Goal: Task Accomplishment & Management: Manage account settings

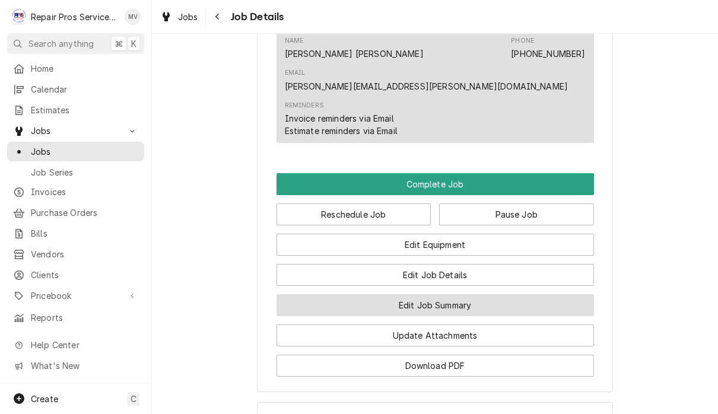
scroll to position [798, 0]
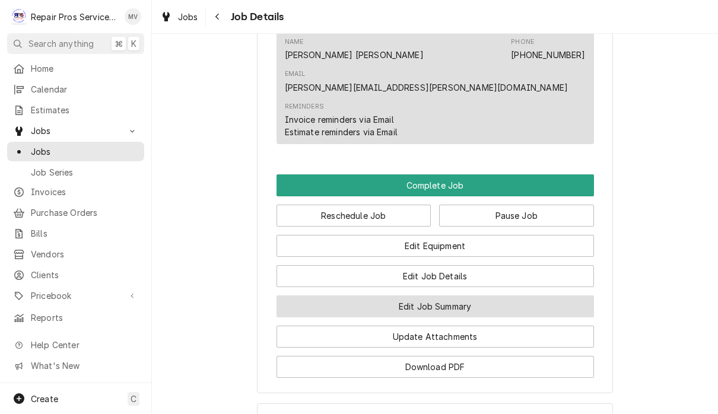
click at [497, 295] on button "Edit Job Summary" at bounding box center [434, 306] width 317 height 22
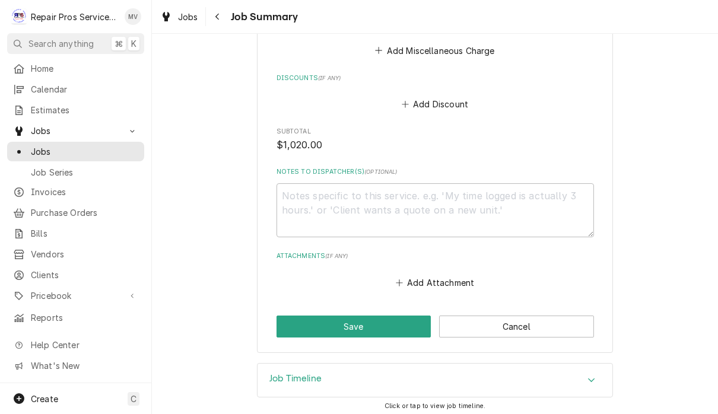
scroll to position [836, 0]
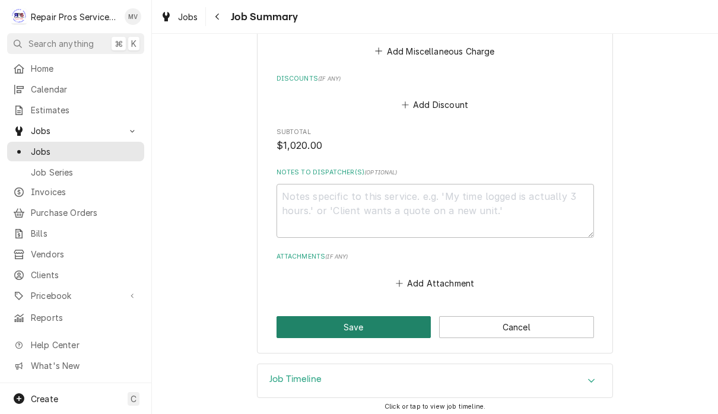
click at [380, 317] on button "Save" at bounding box center [353, 327] width 155 height 22
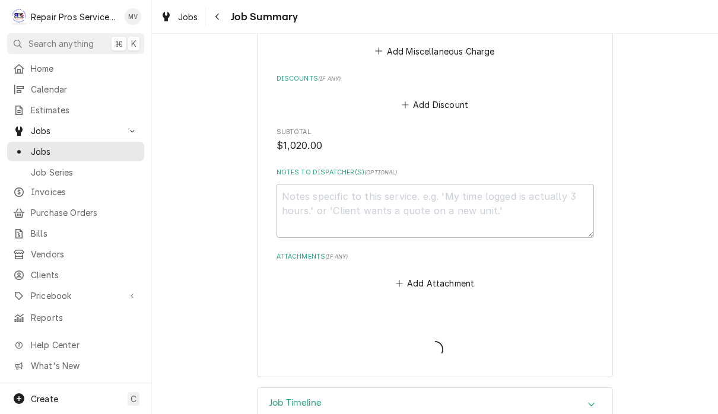
type textarea "x"
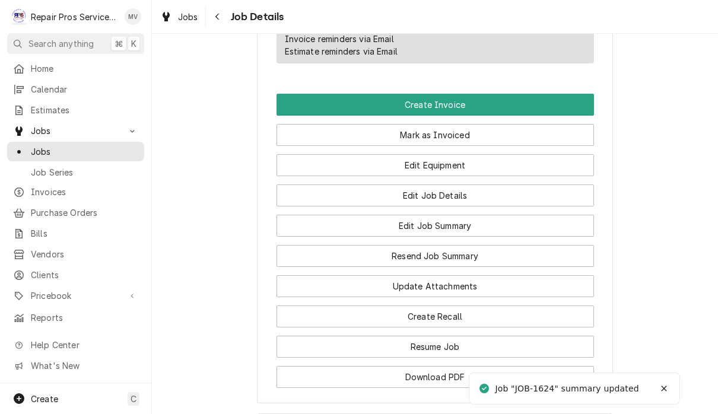
scroll to position [774, 0]
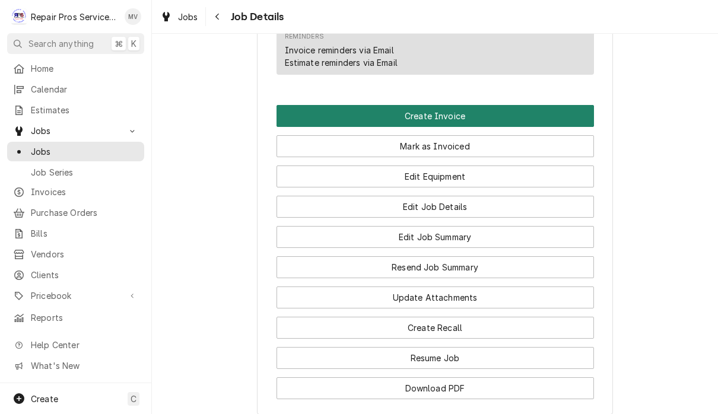
click at [518, 105] on button "Create Invoice" at bounding box center [434, 116] width 317 height 22
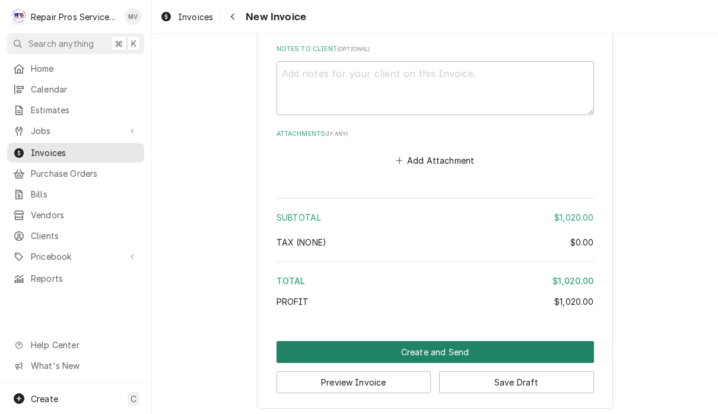
click at [542, 346] on button "Create and Send" at bounding box center [434, 352] width 317 height 22
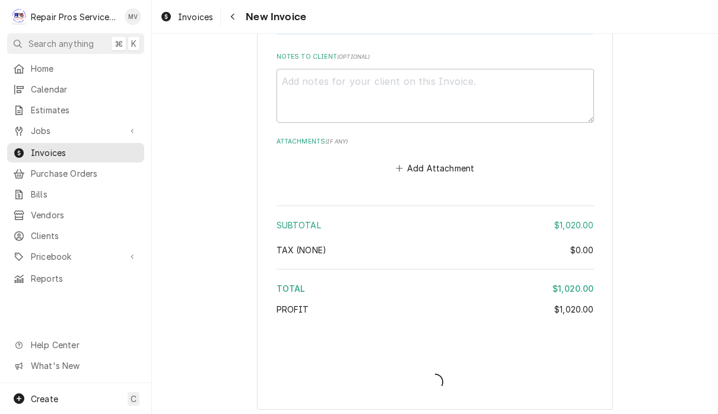
type textarea "x"
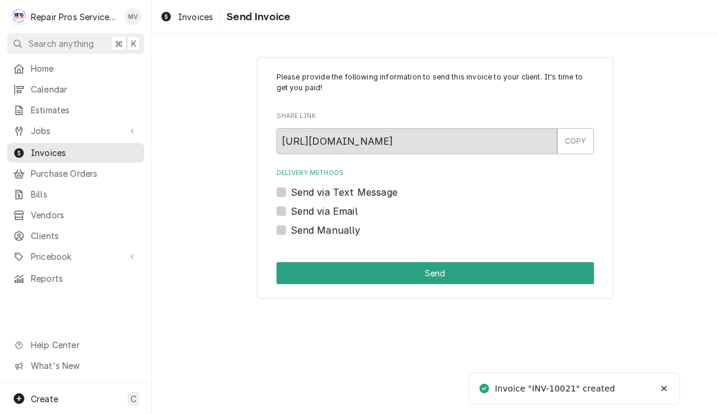
click at [329, 232] on label "Send Manually" at bounding box center [326, 230] width 70 height 14
click at [329, 232] on input "Send Manually" at bounding box center [449, 236] width 317 height 26
checkbox input "true"
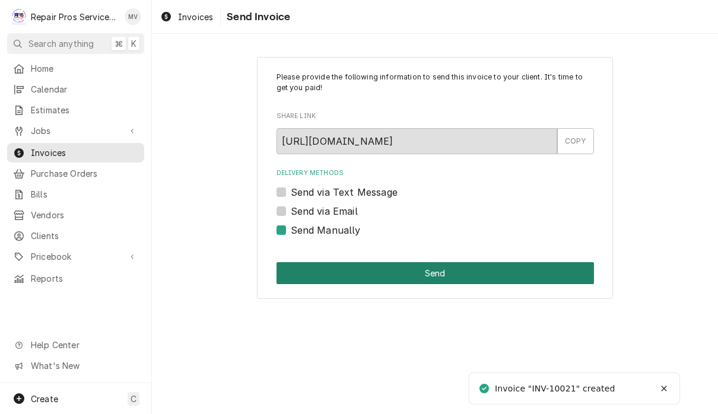
click at [448, 264] on button "Send" at bounding box center [434, 273] width 317 height 22
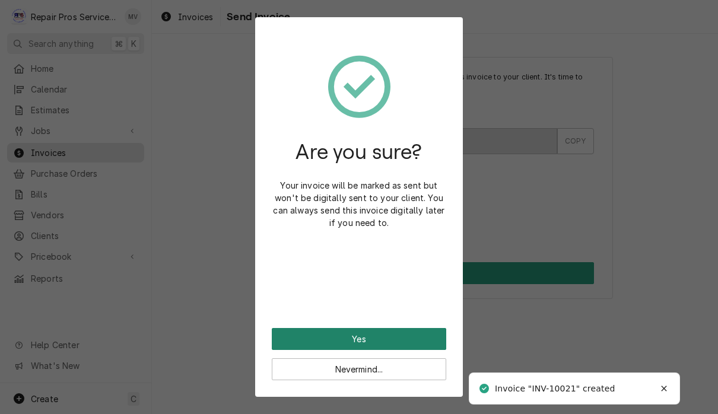
click at [432, 334] on button "Yes" at bounding box center [359, 339] width 174 height 22
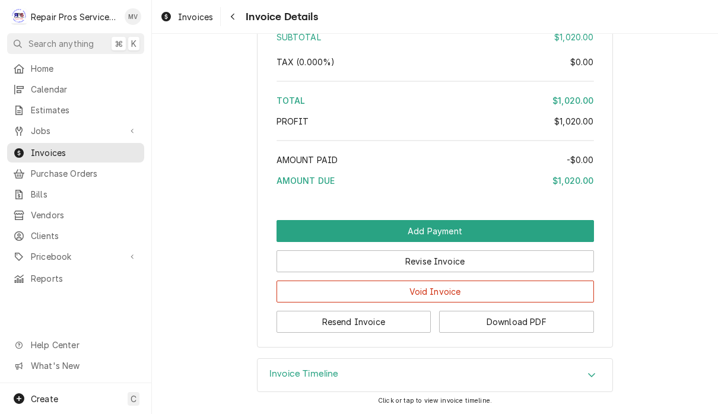
scroll to position [1528, 0]
click at [400, 321] on button "Resend Invoice" at bounding box center [353, 322] width 155 height 22
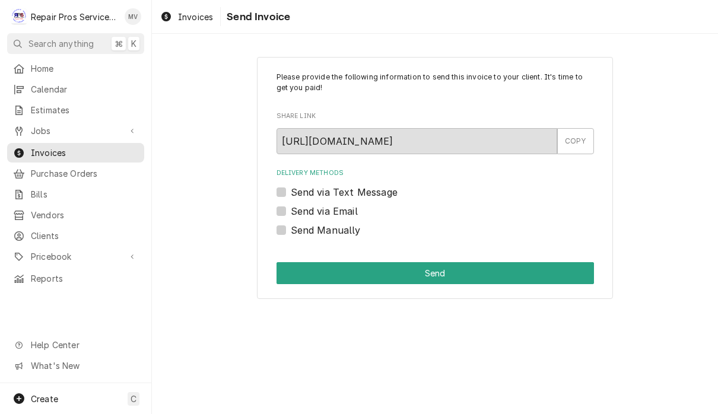
click at [335, 215] on label "Send via Email" at bounding box center [324, 211] width 67 height 14
click at [335, 215] on input "Send via Email" at bounding box center [449, 217] width 317 height 26
checkbox input "true"
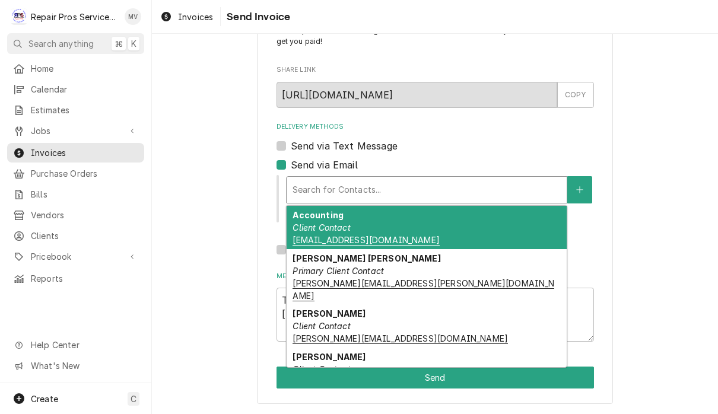
scroll to position [46, 0]
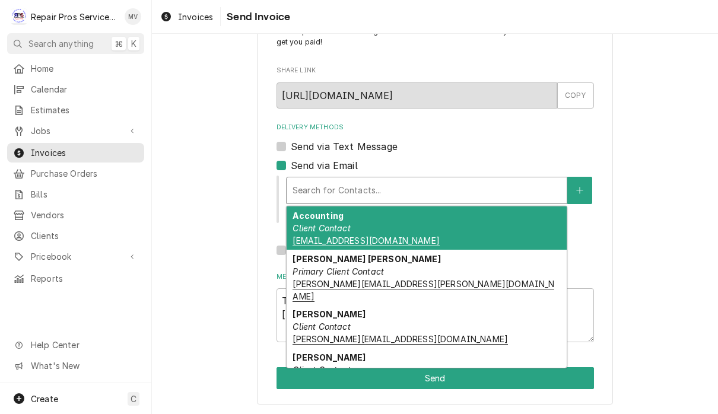
click at [383, 231] on div "Accounting Client Contact accounting@westinchattanooga.com" at bounding box center [426, 227] width 280 height 43
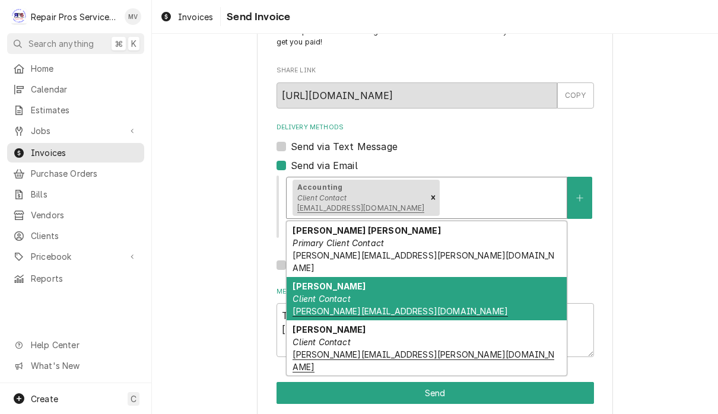
click at [477, 284] on div "Greg Client Contact greg.kertay@westinchattanooga.com" at bounding box center [426, 298] width 280 height 43
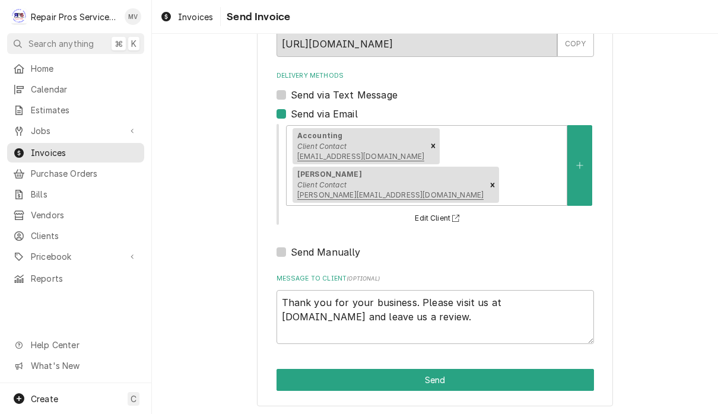
scroll to position [96, 0]
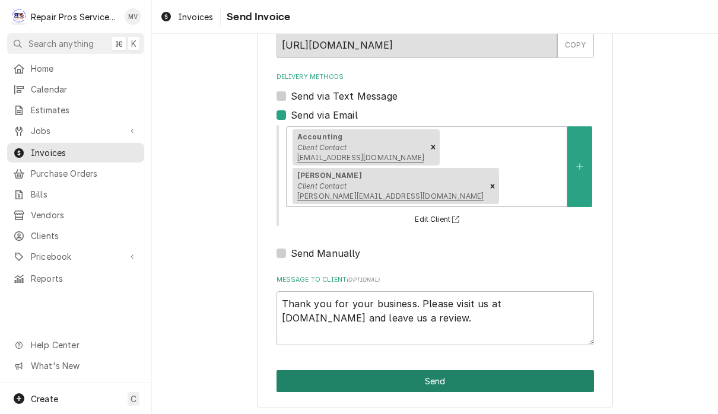
click at [453, 374] on button "Send" at bounding box center [434, 381] width 317 height 22
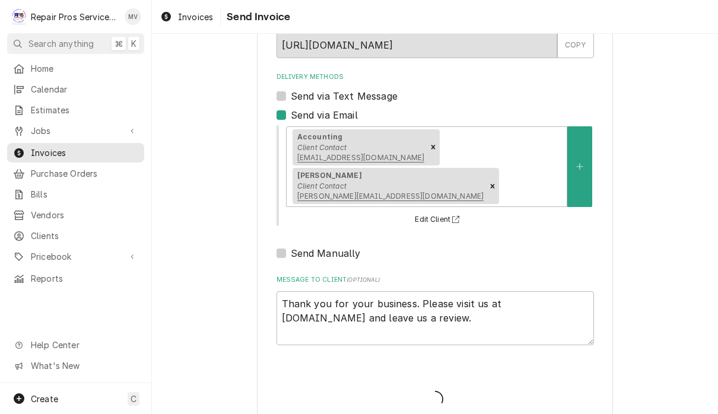
type textarea "x"
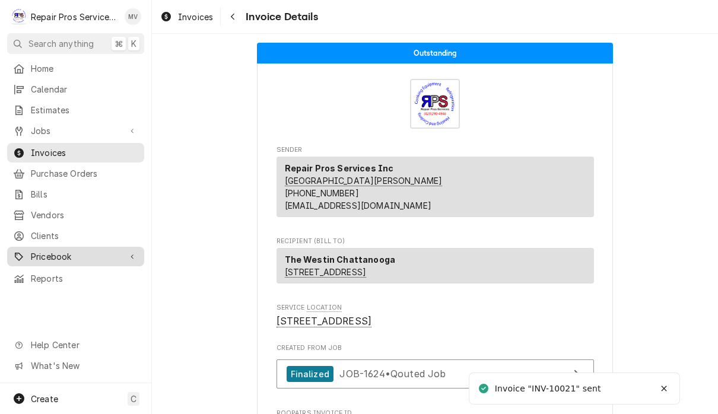
click at [76, 256] on link "Pricebook" at bounding box center [75, 257] width 137 height 20
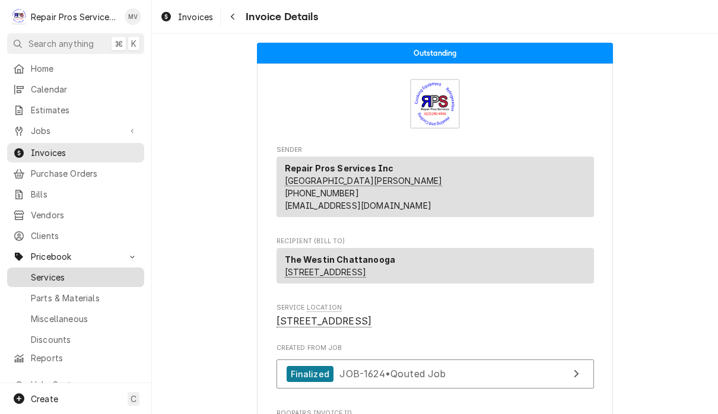
click at [80, 272] on span "Services" at bounding box center [84, 277] width 107 height 12
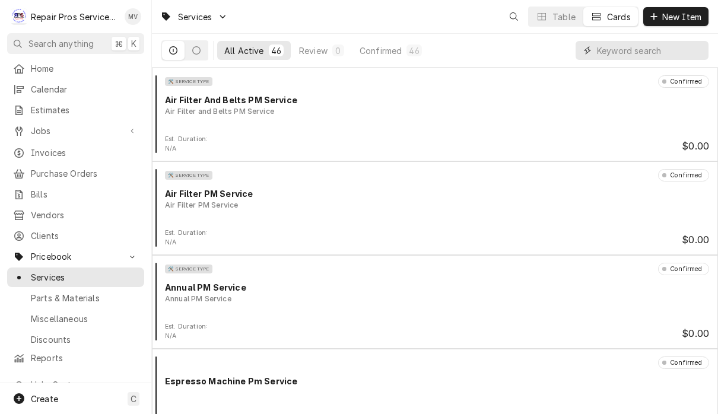
click at [629, 53] on input "Dynamic Content Wrapper" at bounding box center [650, 50] width 106 height 19
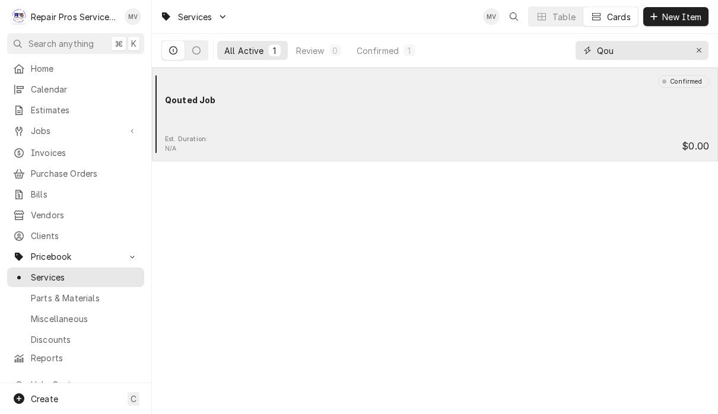
type input "Qou"
click at [455, 141] on div "Est. Duration: N/A $0.00" at bounding box center [435, 144] width 556 height 19
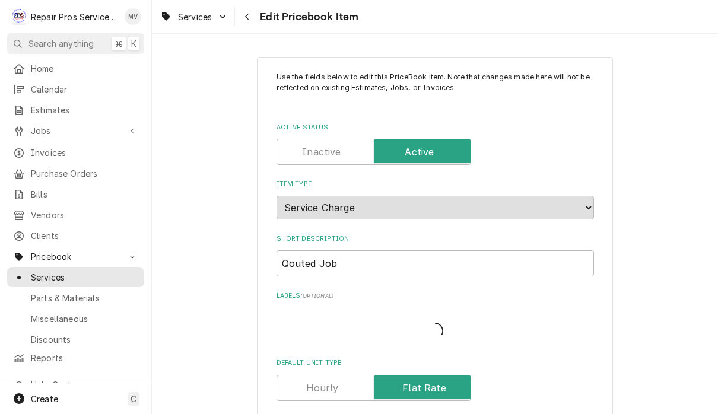
type textarea "x"
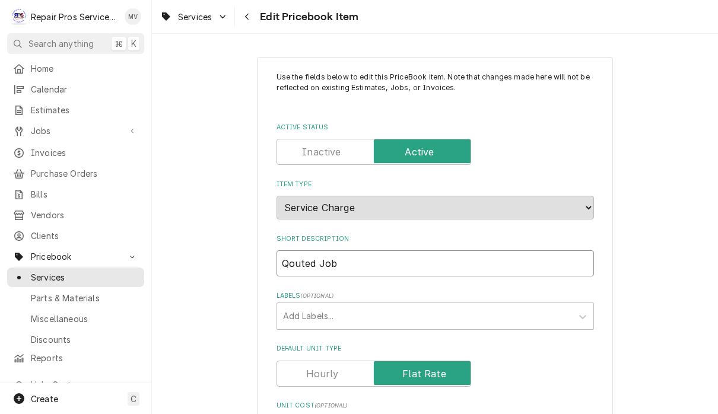
click at [386, 257] on input "Qouted Job" at bounding box center [434, 263] width 317 height 26
type input "Qoted Job"
type textarea "x"
type input "Qted Job"
type textarea "x"
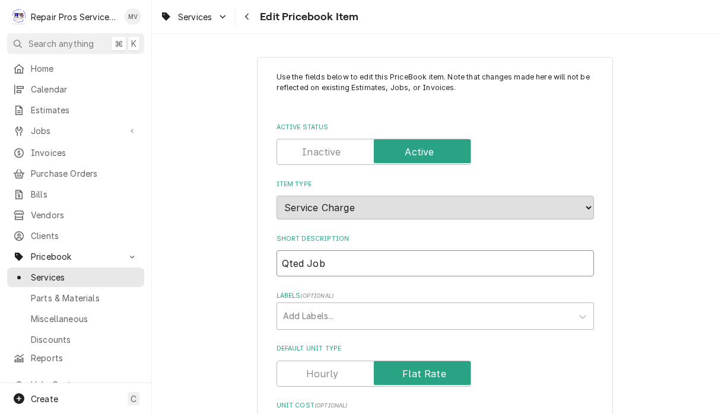
type input "Quted Job"
type textarea "x"
type input "Quoted Job"
type textarea "x"
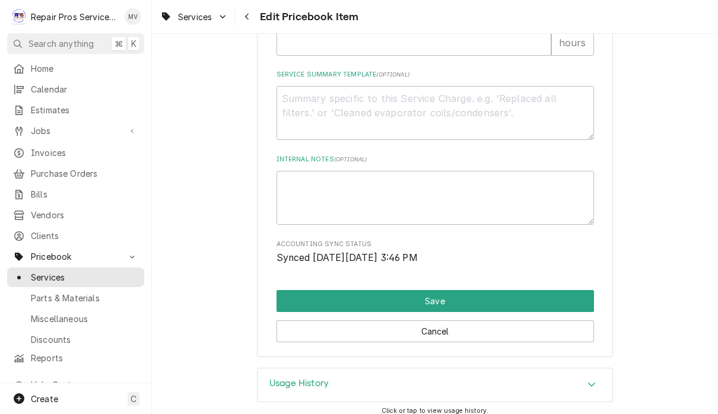
scroll to position [556, 0]
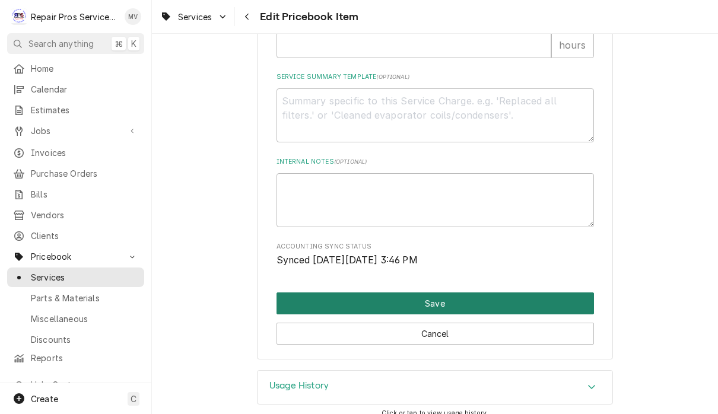
type input "Quoted Job"
click at [445, 293] on button "Save" at bounding box center [434, 303] width 317 height 22
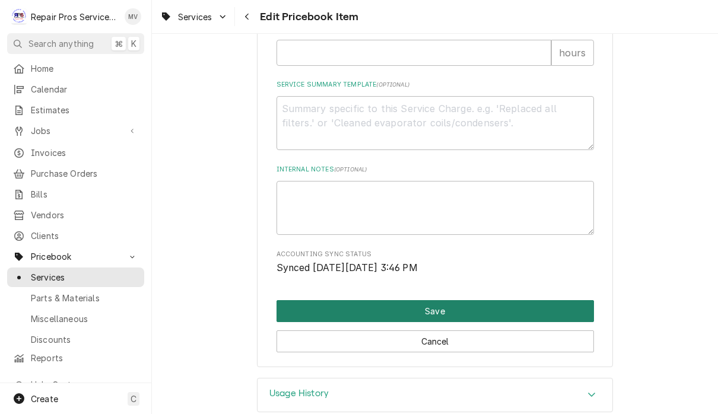
type textarea "x"
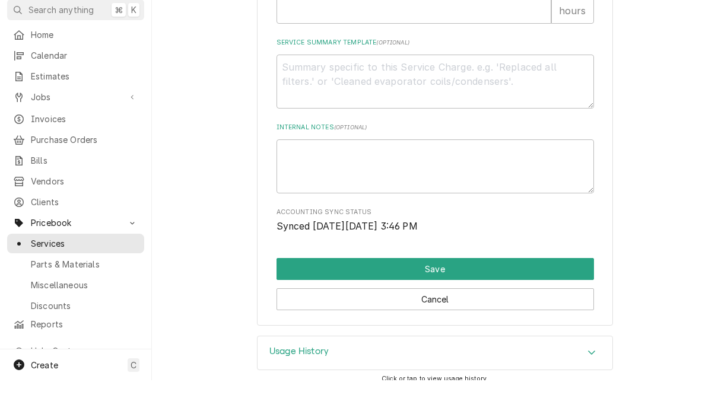
scroll to position [583, 0]
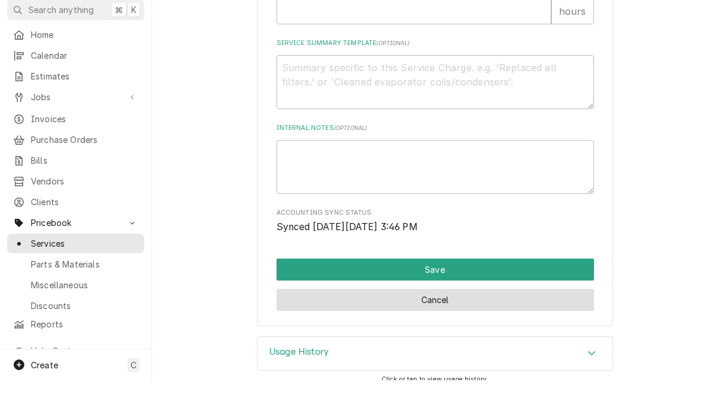
click at [513, 323] on button "Cancel" at bounding box center [434, 334] width 317 height 22
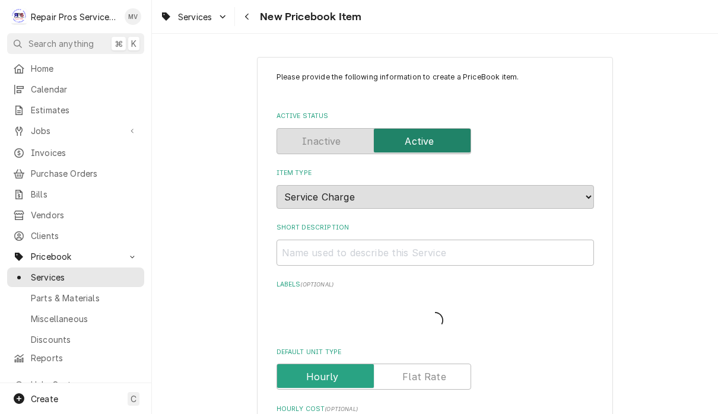
type textarea "x"
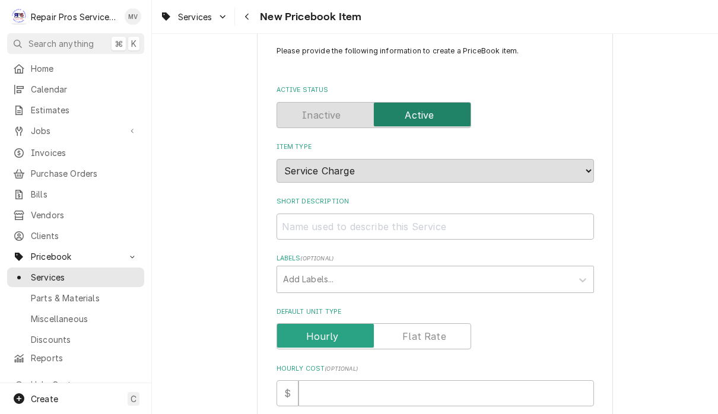
scroll to position [10, 0]
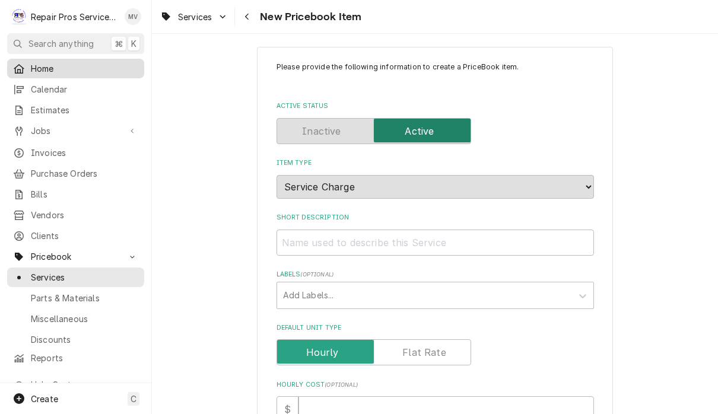
click at [39, 63] on span "Home" at bounding box center [84, 68] width 107 height 12
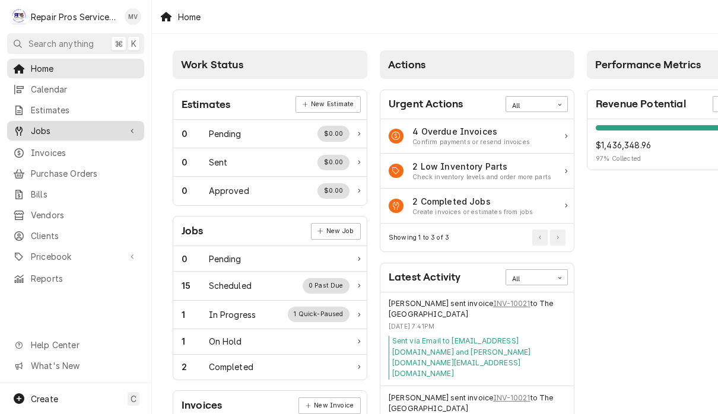
click at [36, 131] on span "Jobs" at bounding box center [76, 131] width 90 height 12
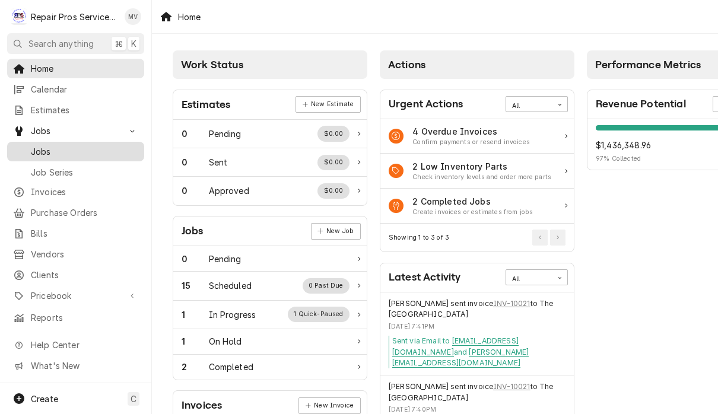
click at [30, 145] on div "Jobs" at bounding box center [75, 151] width 125 height 12
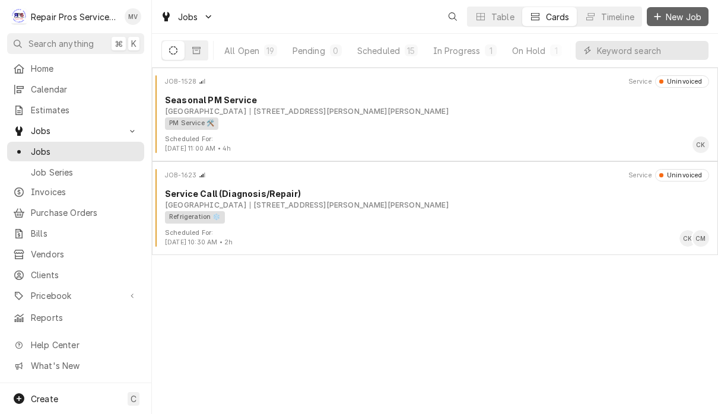
click at [693, 15] on span "New Job" at bounding box center [683, 17] width 40 height 12
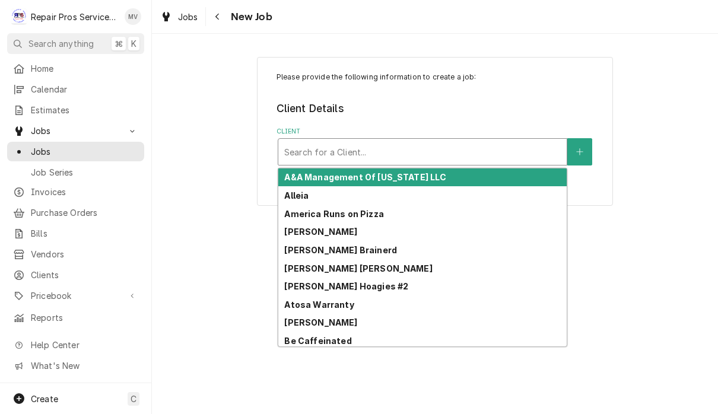
click at [363, 285] on strong "[PERSON_NAME] Hoagies #2" at bounding box center [346, 286] width 124 height 10
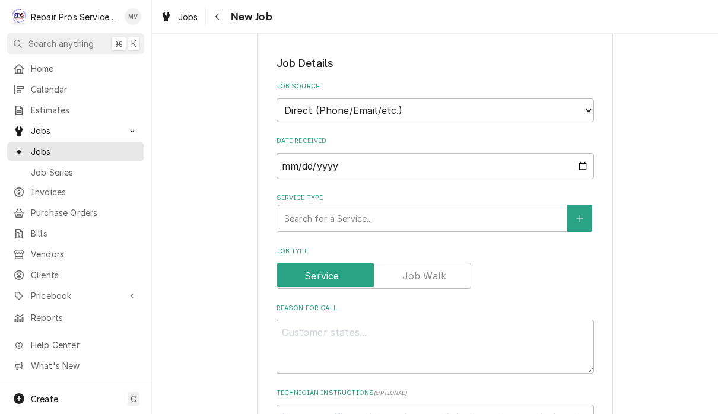
scroll to position [256, 0]
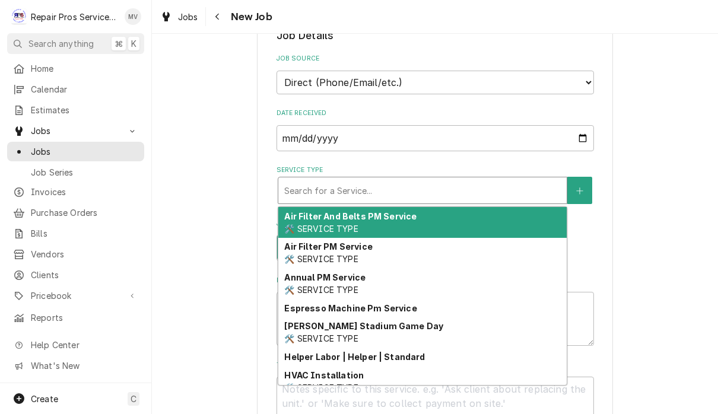
type textarea "x"
type input "q"
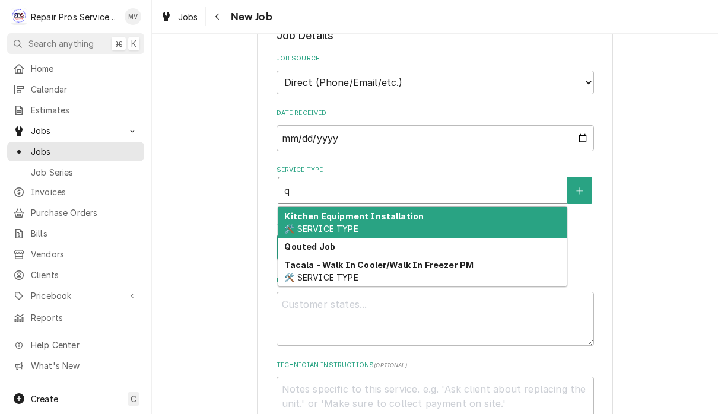
type textarea "x"
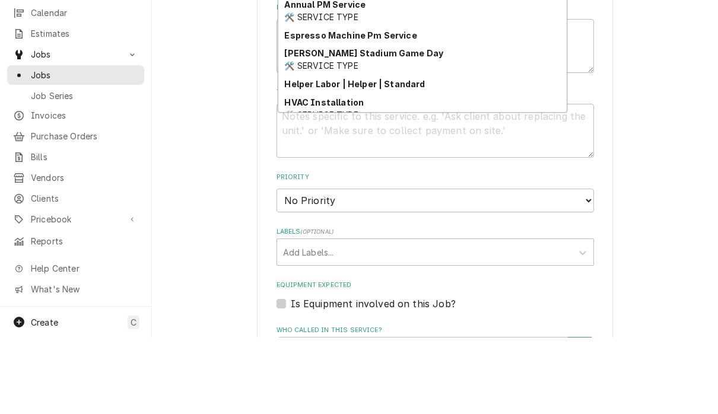
scroll to position [442, 0]
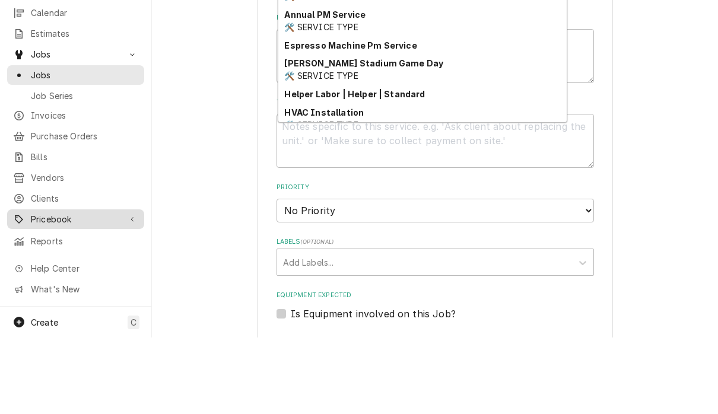
click at [43, 289] on span "Pricebook" at bounding box center [76, 295] width 90 height 12
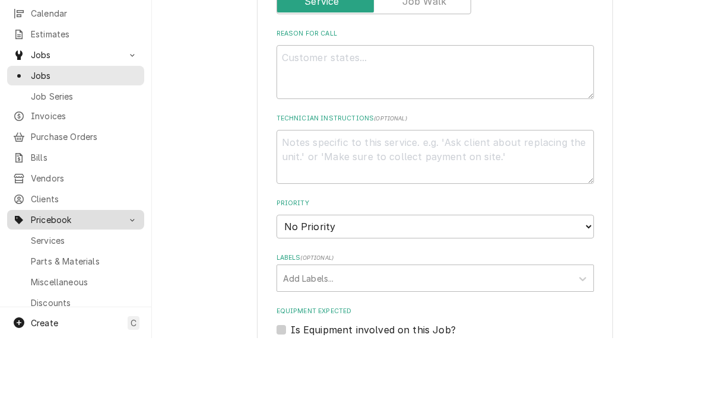
scroll to position [426, 0]
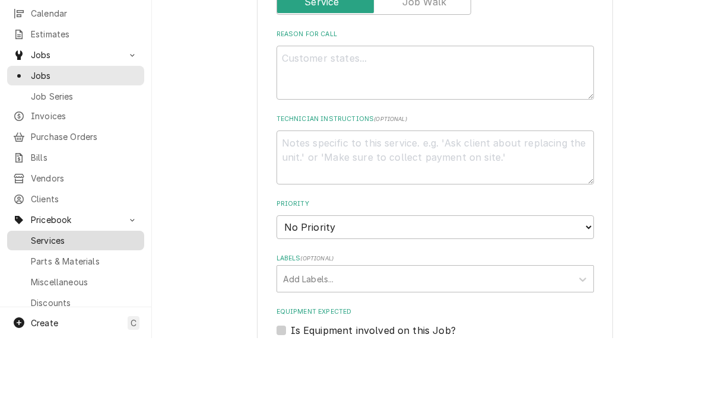
click at [45, 310] on span "Services" at bounding box center [84, 316] width 107 height 12
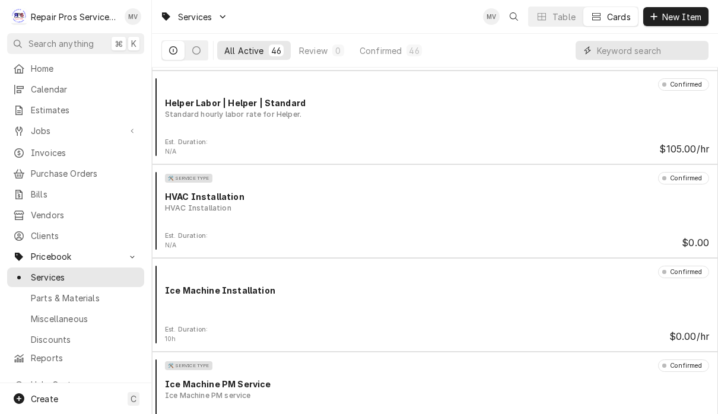
click at [644, 52] on input "Dynamic Content Wrapper" at bounding box center [650, 50] width 106 height 19
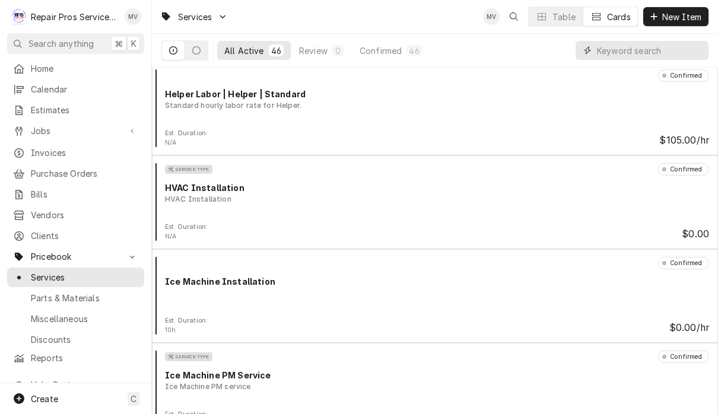
scroll to position [476, 0]
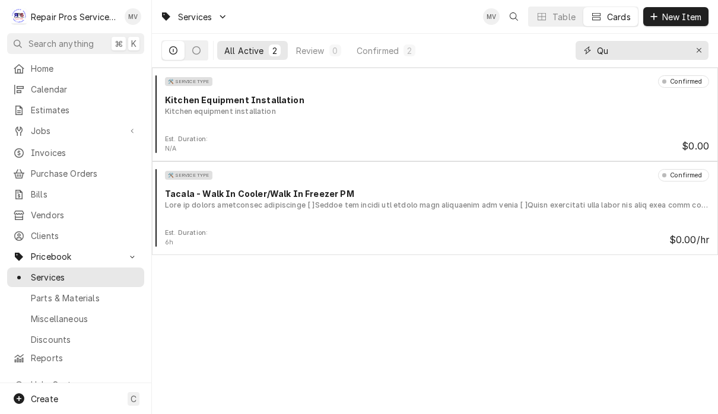
type input "Q"
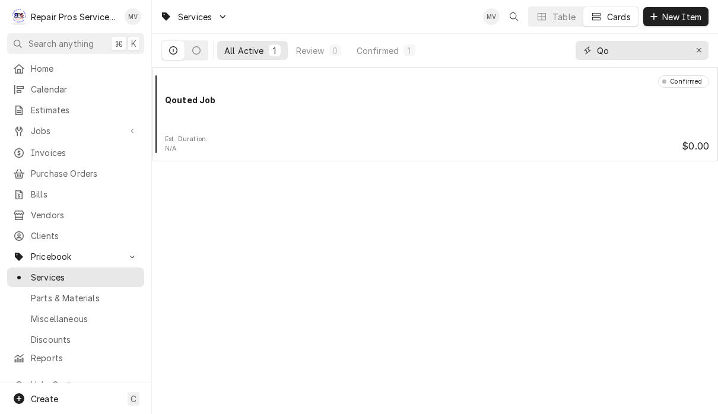
type input "Q"
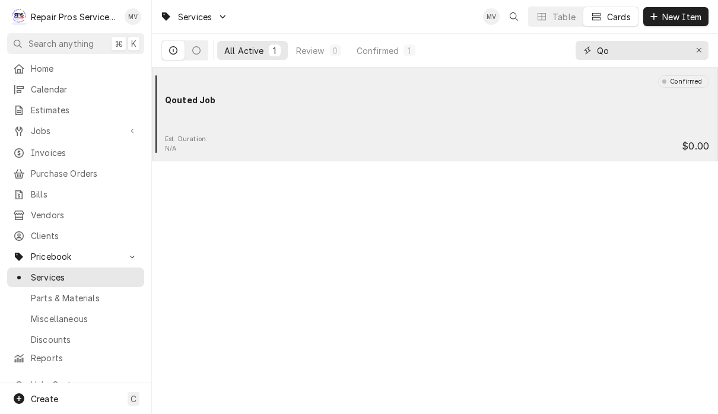
type input "Qo"
click at [400, 144] on div "Est. Duration: N/A $0.00" at bounding box center [435, 144] width 556 height 19
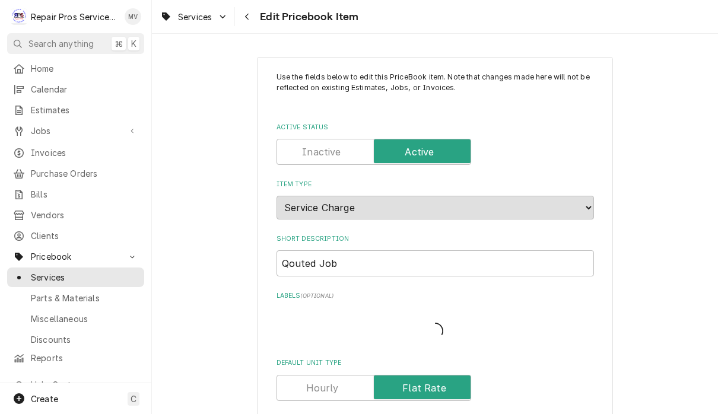
type textarea "x"
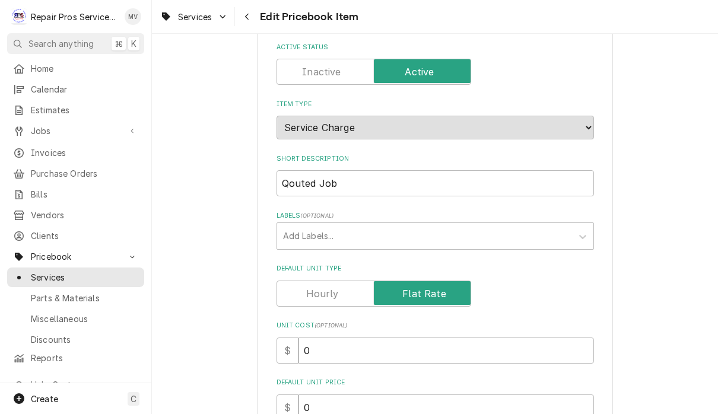
scroll to position [82, 0]
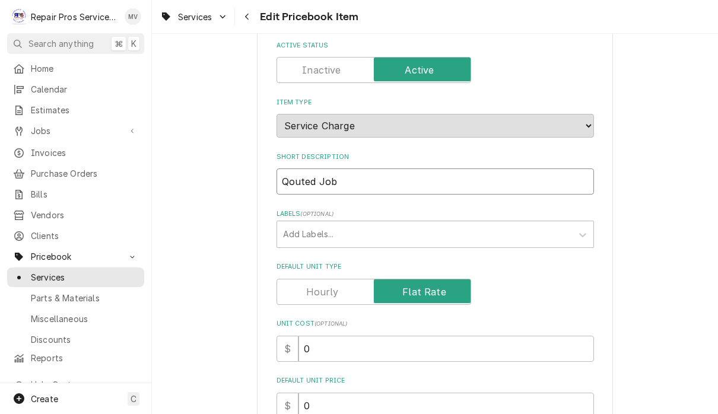
click at [294, 176] on input "Qouted Job" at bounding box center [434, 181] width 317 height 26
type input "Qoted Job"
type textarea "x"
type input "Qted Job"
type textarea "x"
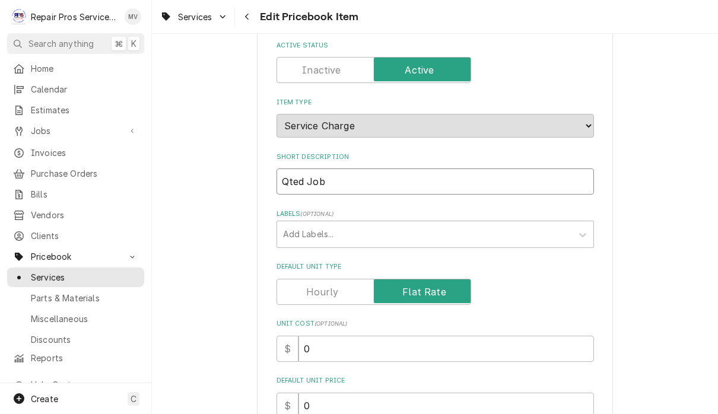
type input "Quted Job"
type textarea "x"
type input "Quoted Job"
type textarea "x"
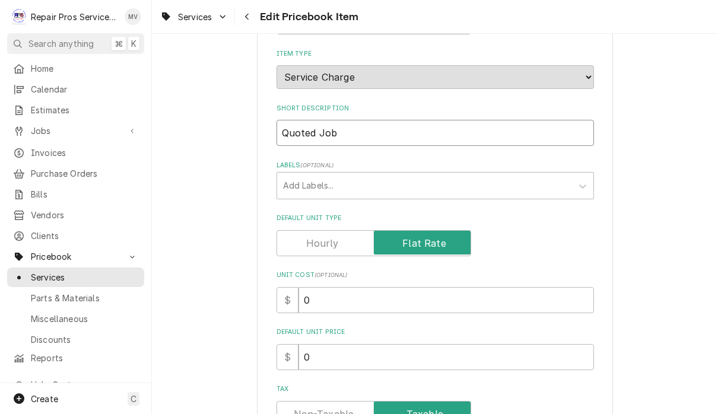
scroll to position [138, 0]
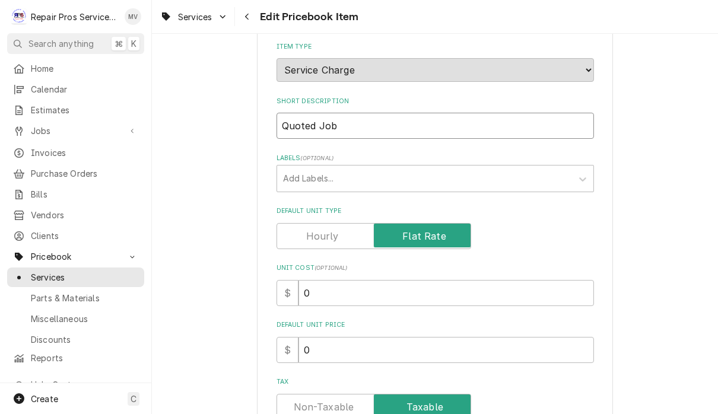
type input "Quoted Job"
click at [657, 189] on div "Use the fields below to edit this PriceBook item. Note that changes made here w…" at bounding box center [435, 349] width 566 height 880
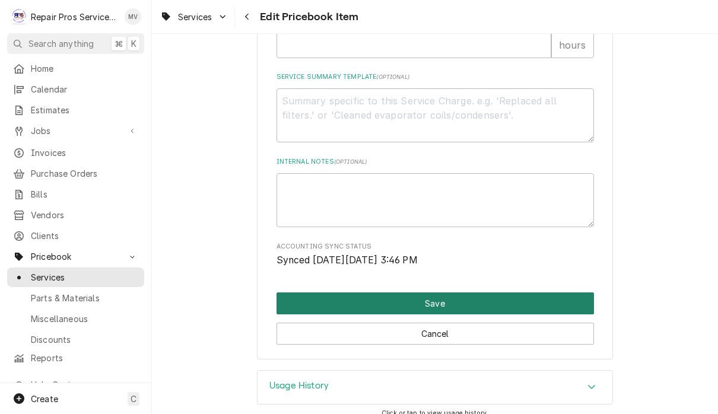
click at [476, 297] on button "Save" at bounding box center [434, 303] width 317 height 22
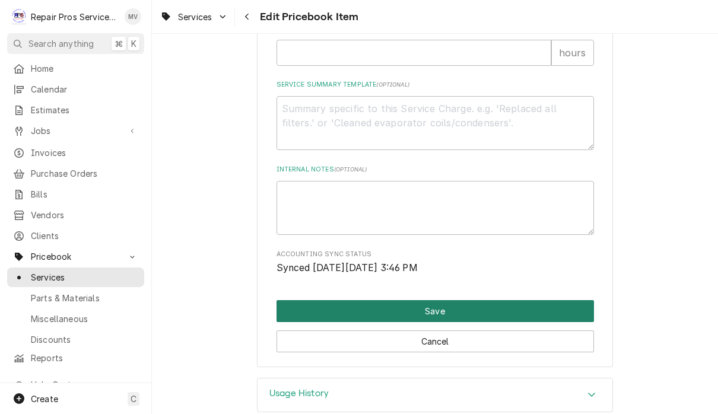
type textarea "x"
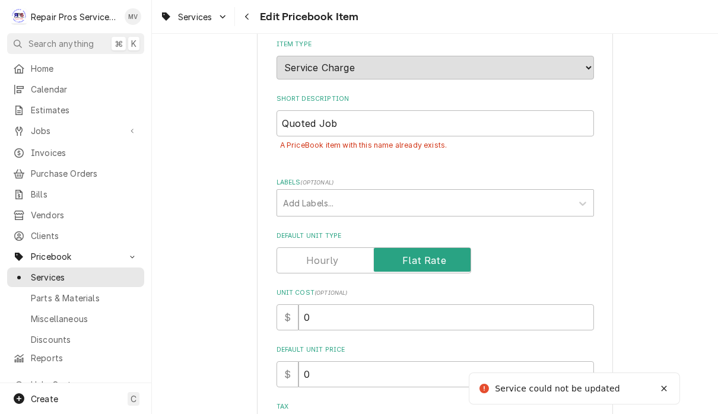
scroll to position [144, 0]
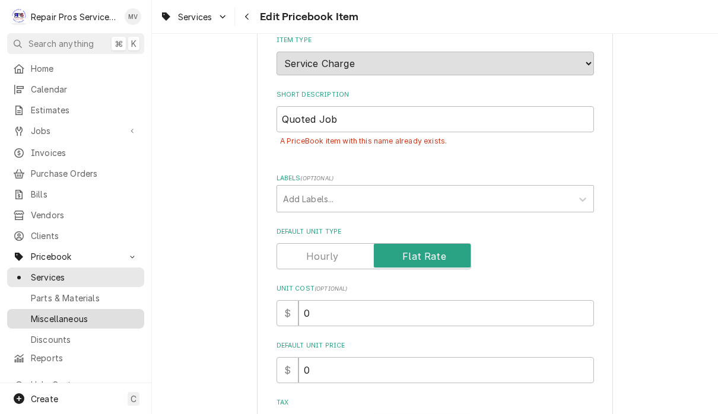
click at [40, 313] on span "Miscellaneous" at bounding box center [84, 319] width 107 height 12
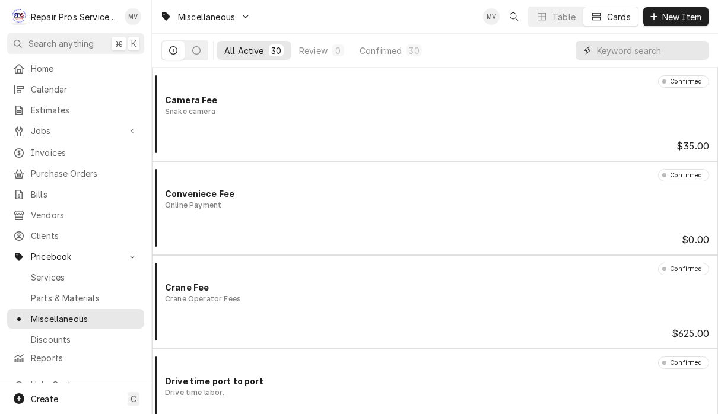
click at [621, 52] on input "Dynamic Content Wrapper" at bounding box center [650, 50] width 106 height 19
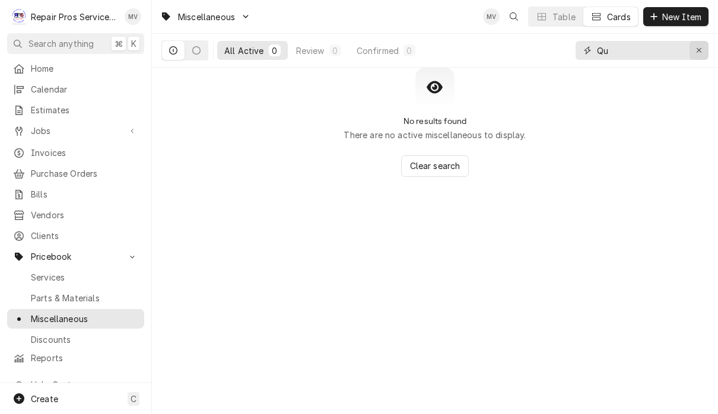
type input "Qu"
click at [696, 52] on icon "Erase input" at bounding box center [699, 50] width 7 height 8
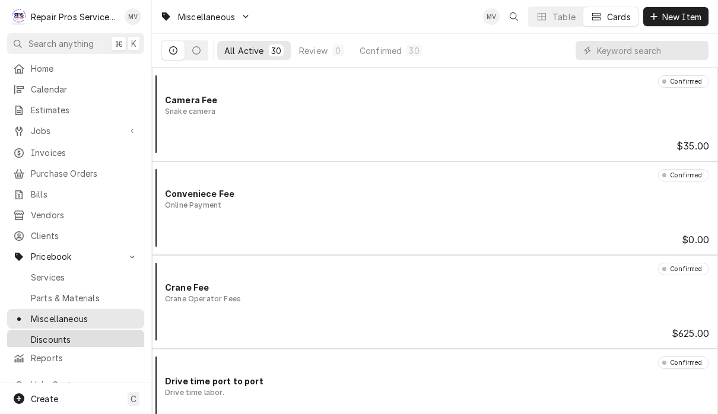
click at [32, 333] on span "Discounts" at bounding box center [84, 339] width 107 height 12
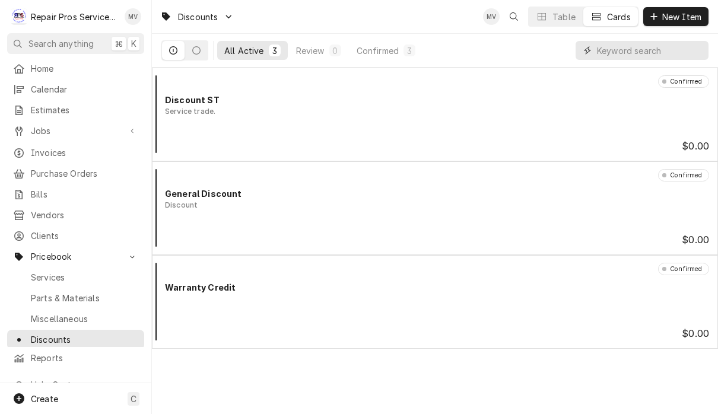
click at [633, 46] on input "Dynamic Content Wrapper" at bounding box center [650, 50] width 106 height 19
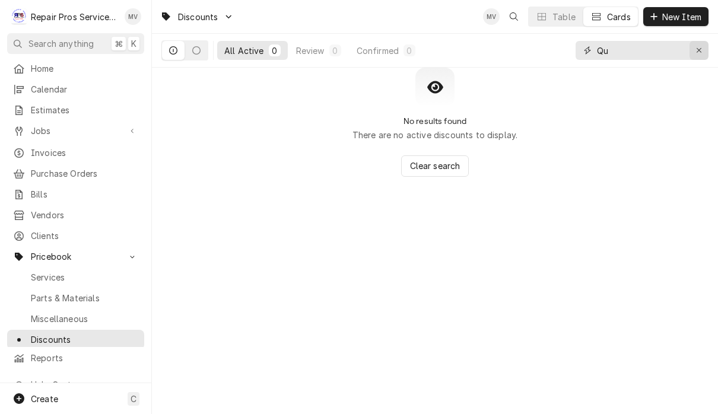
type input "Qu"
click at [696, 50] on icon "Erase input" at bounding box center [699, 50] width 7 height 8
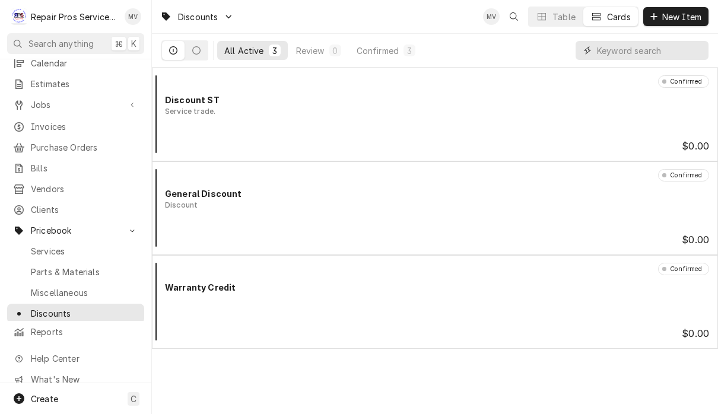
scroll to position [26, 0]
click at [37, 84] on span "Estimates" at bounding box center [84, 84] width 107 height 12
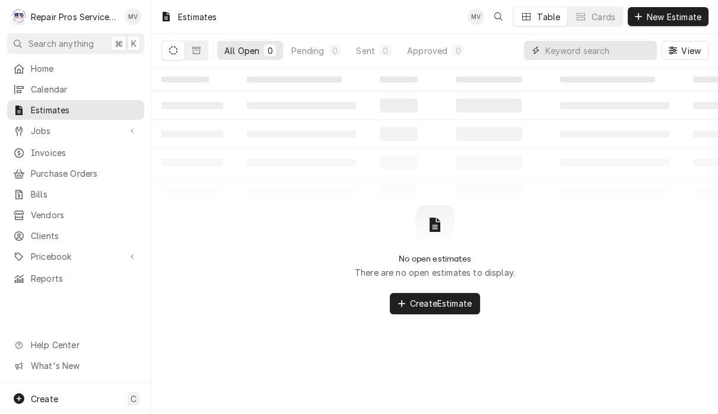
click at [607, 49] on input "Dynamic Content Wrapper" at bounding box center [598, 50] width 106 height 19
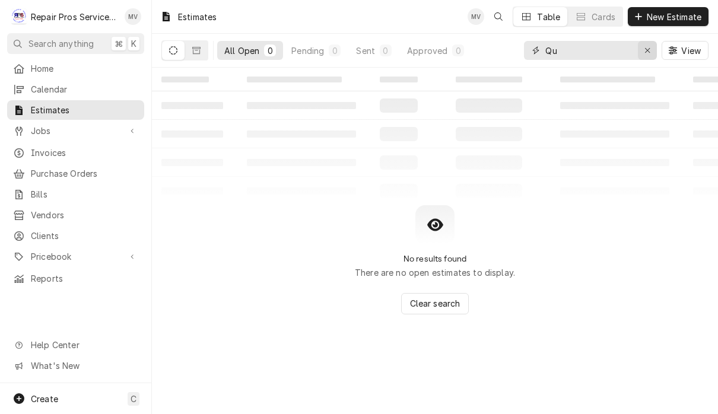
type input "Qu"
click at [645, 52] on icon "Erase input" at bounding box center [647, 50] width 5 height 5
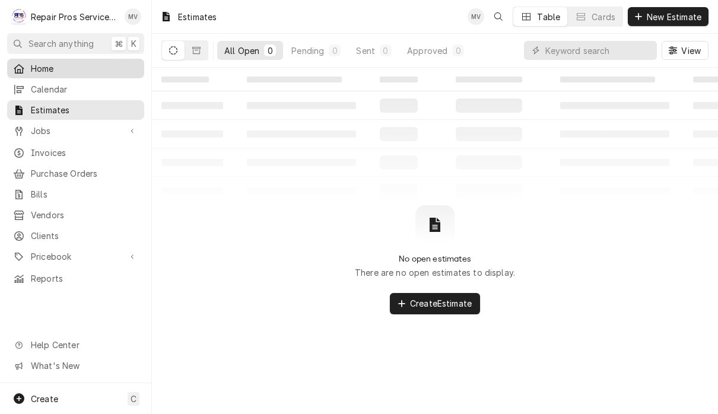
click at [34, 72] on div "Home" at bounding box center [75, 68] width 132 height 15
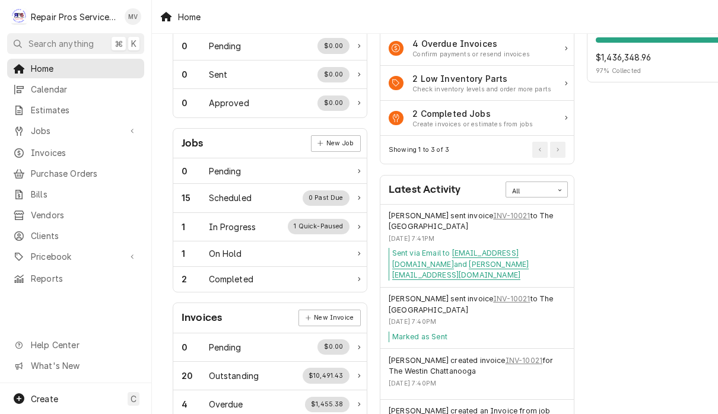
scroll to position [88, 0]
click at [37, 250] on span "Pricebook" at bounding box center [76, 256] width 90 height 12
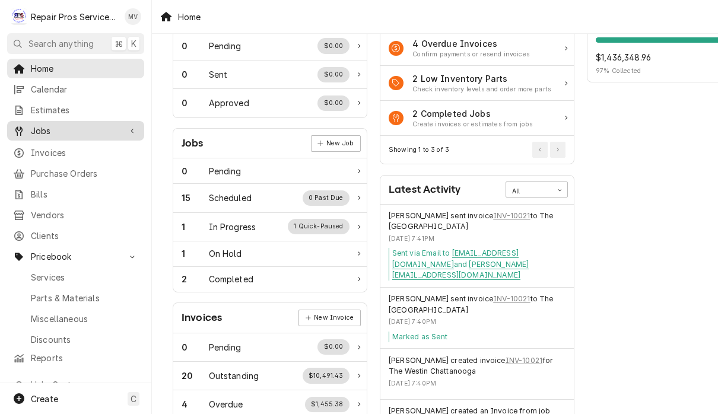
click at [39, 132] on span "Jobs" at bounding box center [76, 131] width 90 height 12
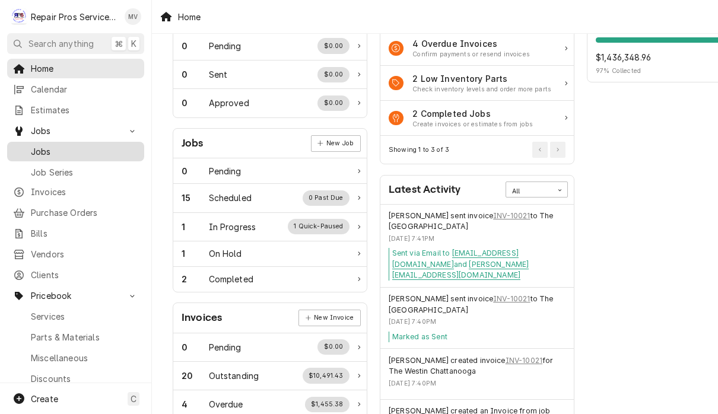
click at [38, 154] on link "Jobs" at bounding box center [75, 152] width 137 height 20
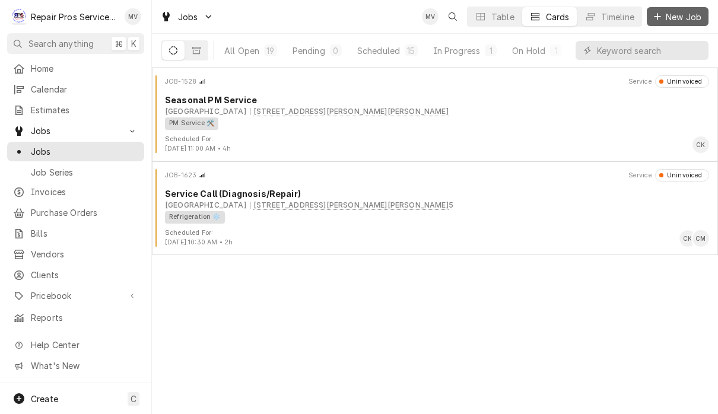
click at [671, 19] on span "New Job" at bounding box center [683, 17] width 40 height 12
click at [34, 148] on span "Jobs" at bounding box center [84, 151] width 107 height 12
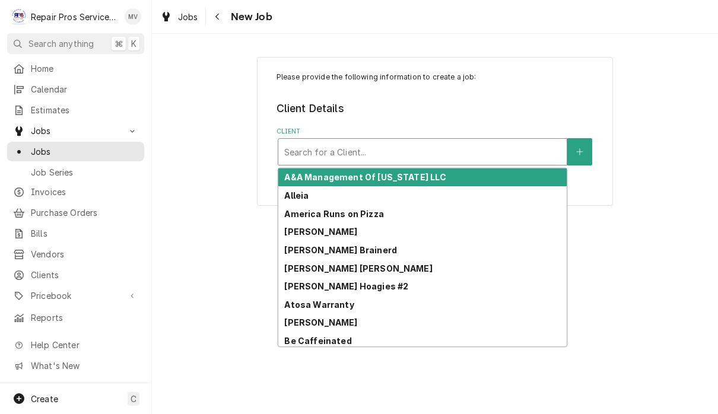
click at [378, 317] on div "Axel Balow" at bounding box center [422, 323] width 288 height 18
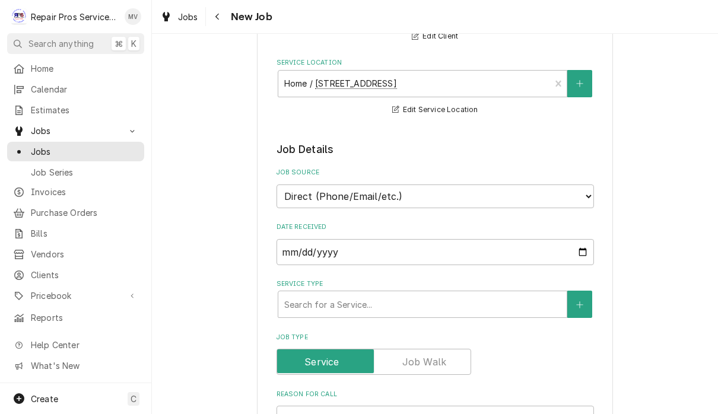
scroll to position [142, 0]
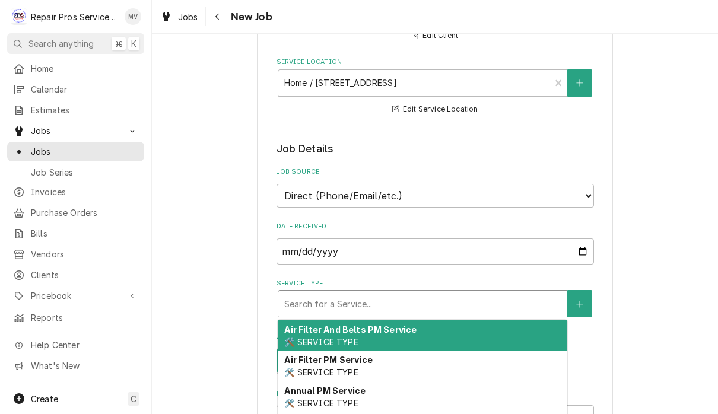
type textarea "x"
type input "q"
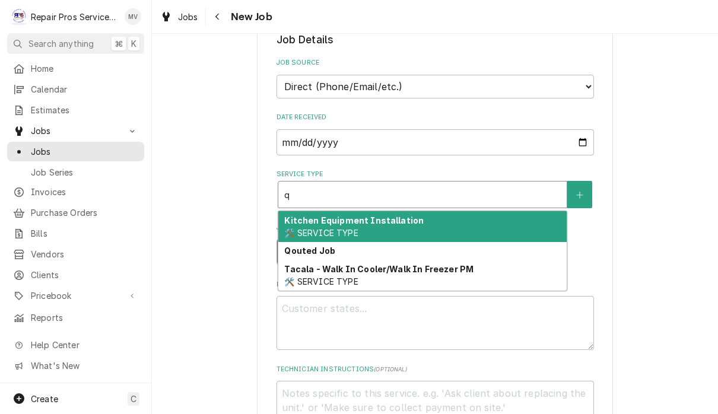
scroll to position [255, 0]
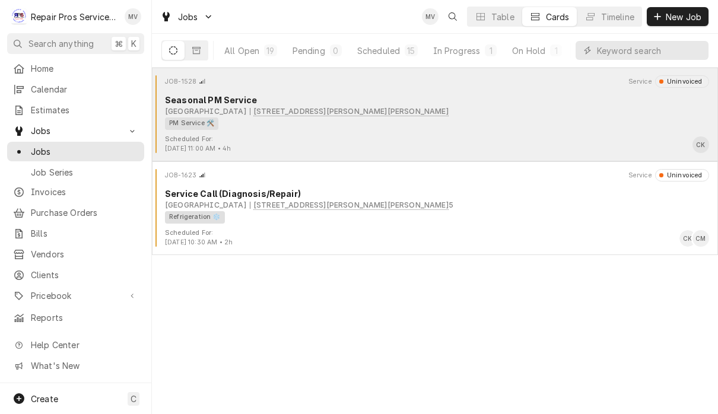
click at [577, 123] on div "PM Service 🛠️" at bounding box center [433, 123] width 536 height 12
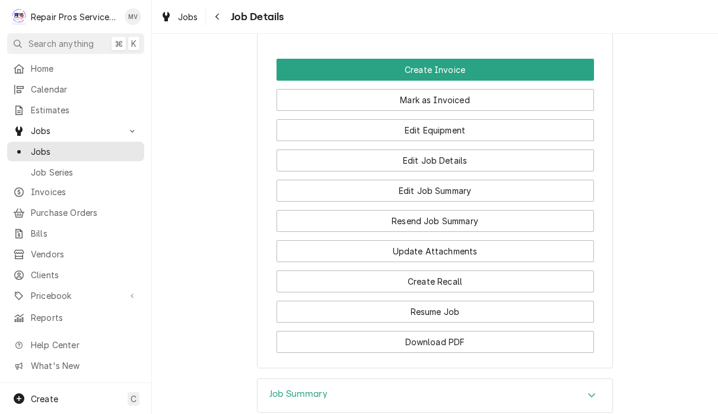
scroll to position [899, 0]
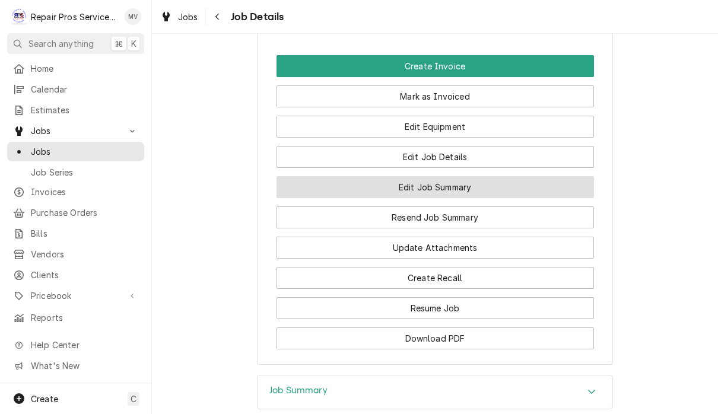
click at [531, 188] on button "Edit Job Summary" at bounding box center [434, 187] width 317 height 22
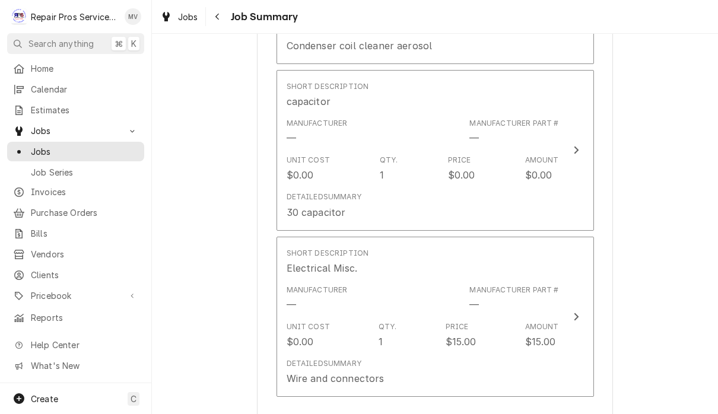
scroll to position [1402, 0]
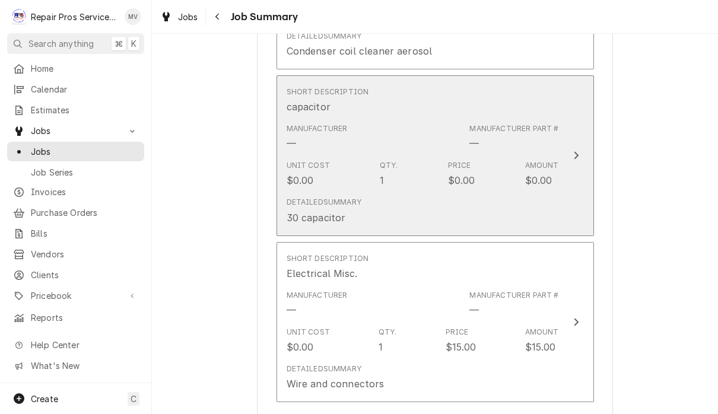
click at [573, 154] on icon "Update Line Item" at bounding box center [576, 155] width 6 height 9
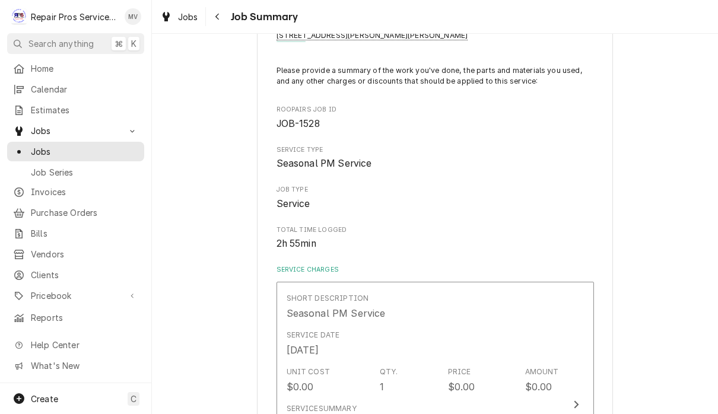
type textarea "x"
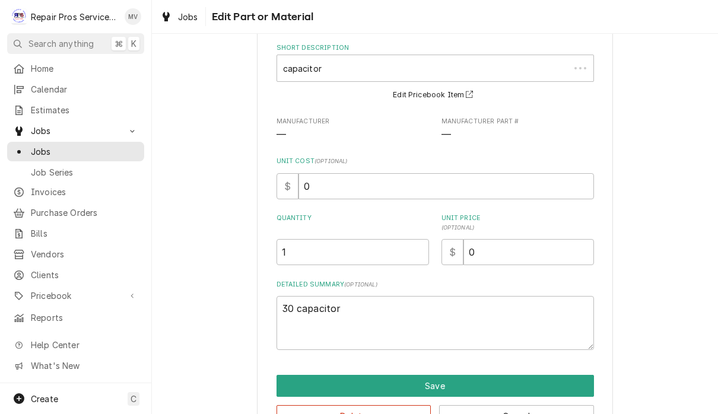
scroll to position [0, 0]
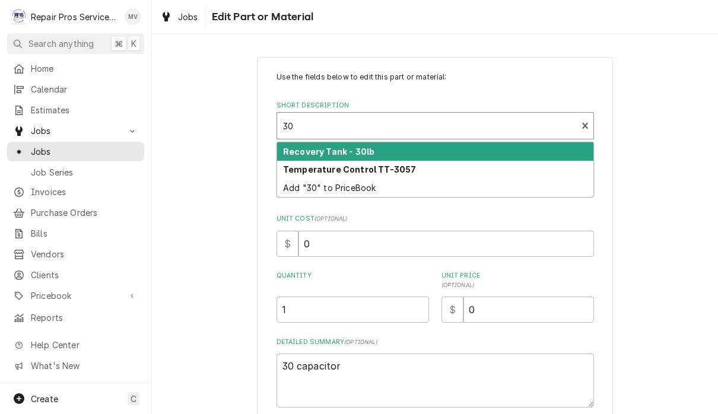
type input "3"
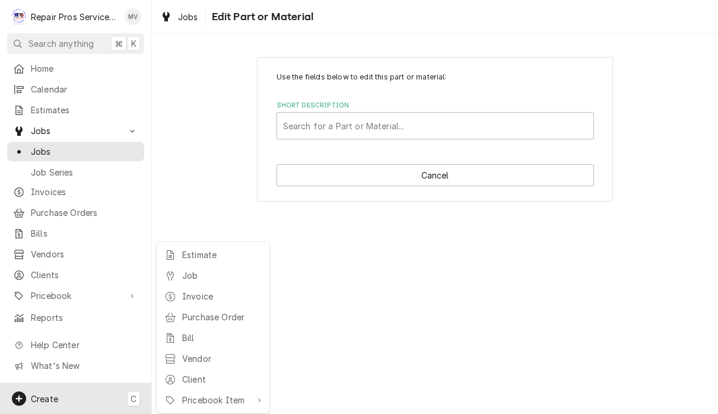
click at [391, 133] on html "R Repair Pros Services Inc MV Search anything ⌘ K Home Calendar Estimates Jobs …" at bounding box center [359, 207] width 718 height 414
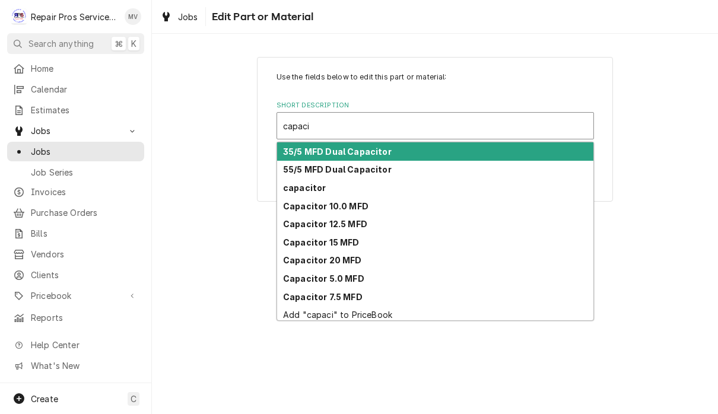
click at [317, 192] on strong "capacitor" at bounding box center [304, 188] width 43 height 10
type input "capaci"
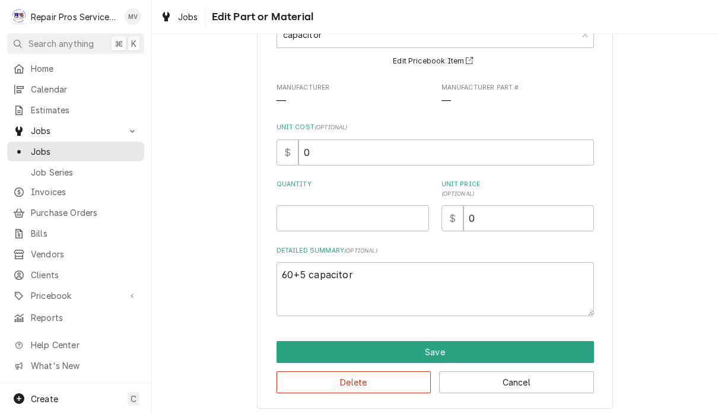
scroll to position [93, 0]
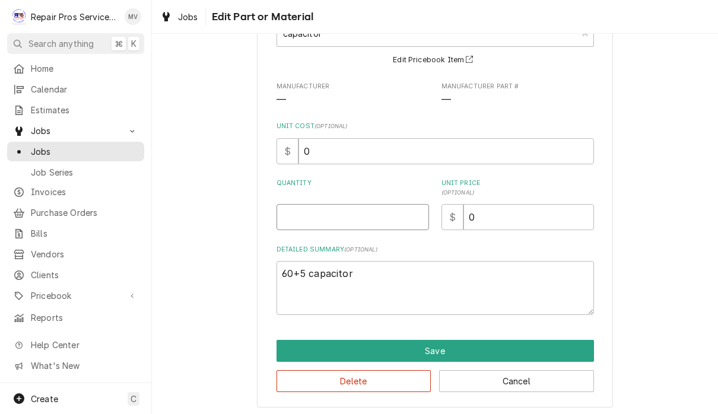
click at [311, 219] on input "Quantity" at bounding box center [352, 217] width 152 height 26
click at [374, 273] on textarea "60+5 capacitor" at bounding box center [434, 288] width 317 height 54
type textarea "x"
type textarea "60+5 capacito"
type textarea "x"
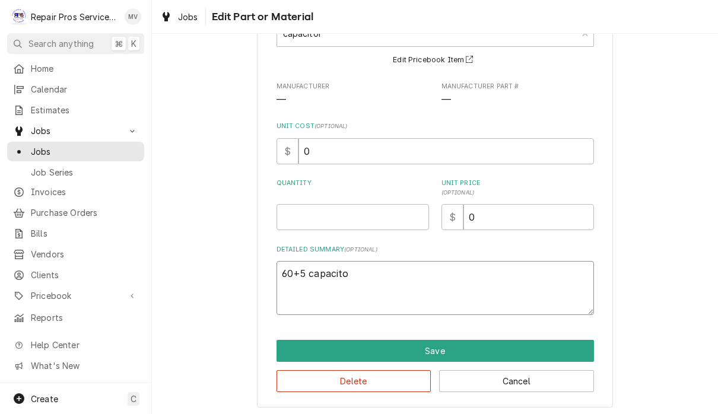
type textarea "60+5 capacit"
type textarea "x"
type textarea "60+5 capaci"
type textarea "x"
type textarea "60+5 capac"
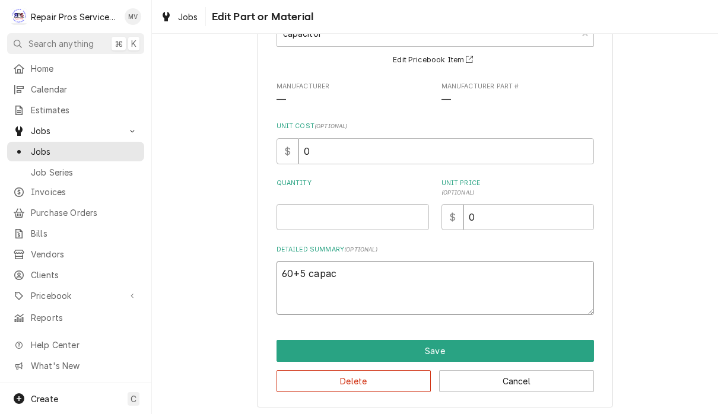
type textarea "x"
type textarea "60+5 capa"
type textarea "x"
type textarea "60+5 cap"
type textarea "x"
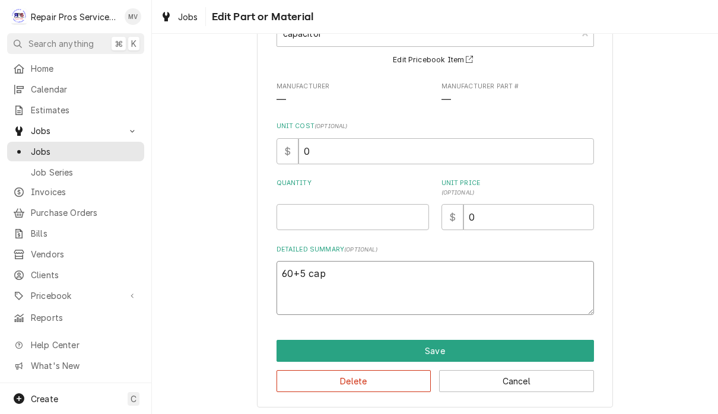
type textarea "60+5 ca"
type textarea "x"
type textarea "60+5 c"
type textarea "x"
type textarea "60+5"
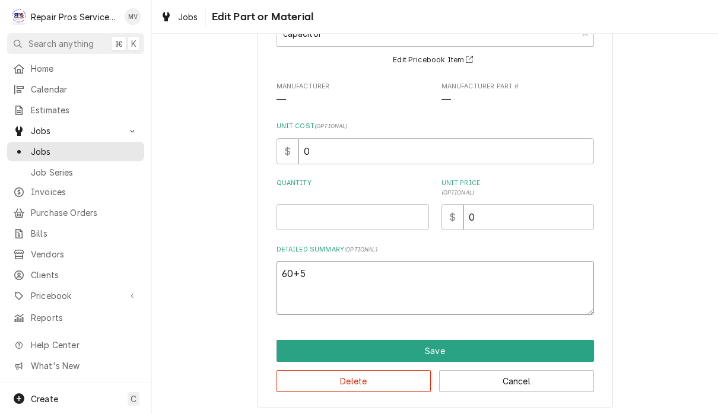
type textarea "x"
type textarea "60+5"
type textarea "x"
type textarea "60+"
type textarea "x"
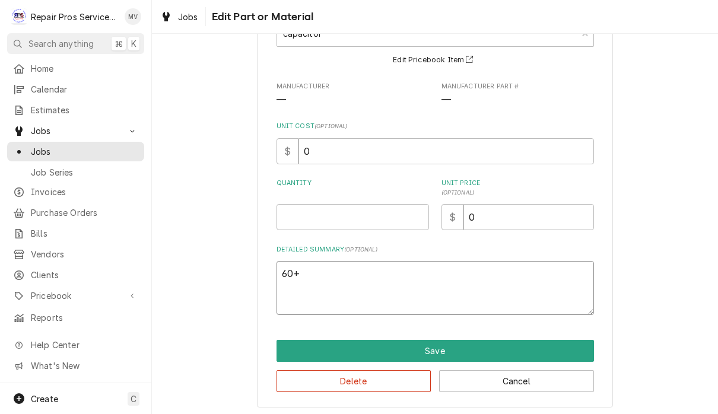
type textarea "60"
type textarea "x"
type textarea "6"
type textarea "x"
click at [325, 208] on input "Quantity" at bounding box center [352, 217] width 152 height 26
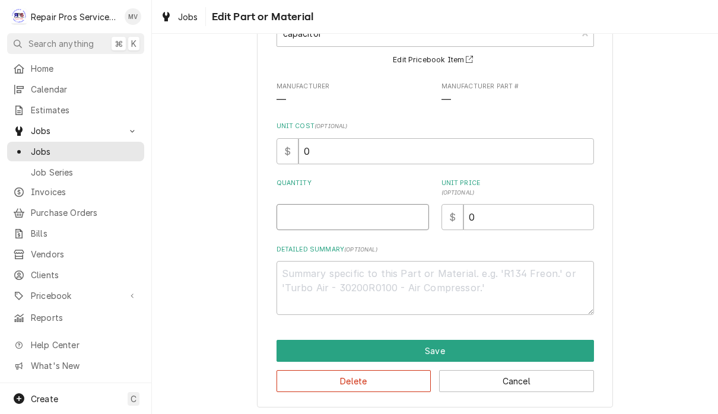
type textarea "x"
type input "1"
click at [502, 218] on input "0" at bounding box center [528, 217] width 130 height 26
type textarea "x"
type input "03"
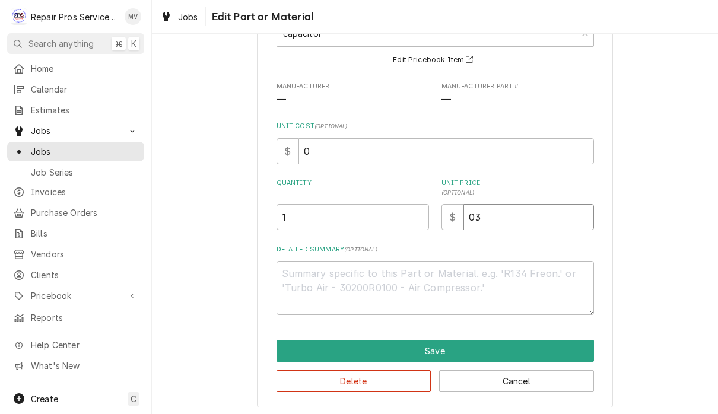
type textarea "x"
type input "0"
type textarea "x"
type input "3"
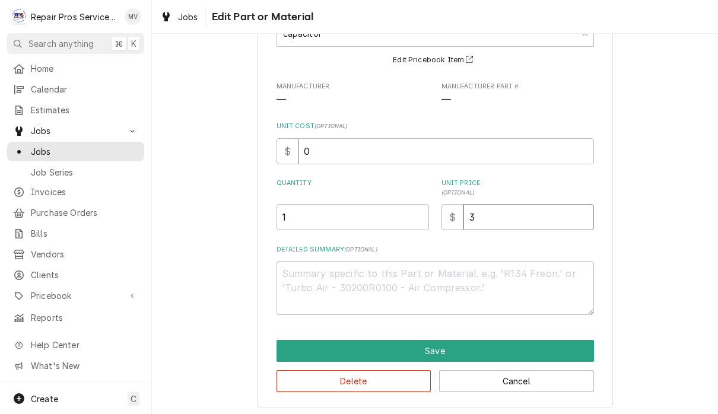
type textarea "x"
type input "35"
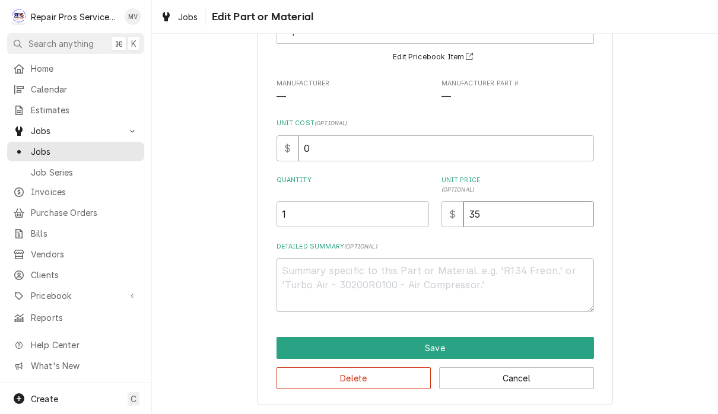
scroll to position [94, 0]
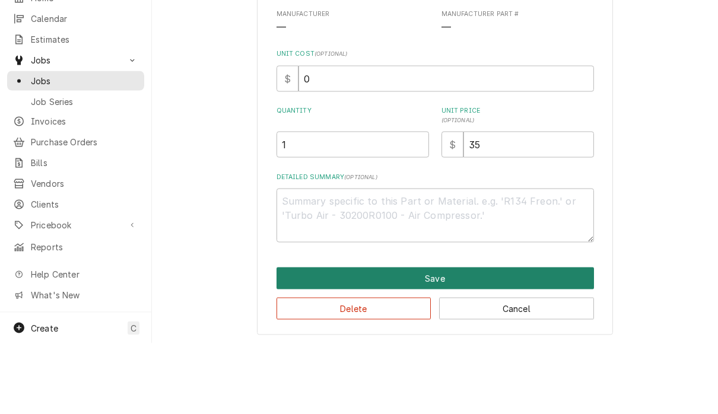
click at [524, 338] on button "Save" at bounding box center [434, 349] width 317 height 22
type textarea "x"
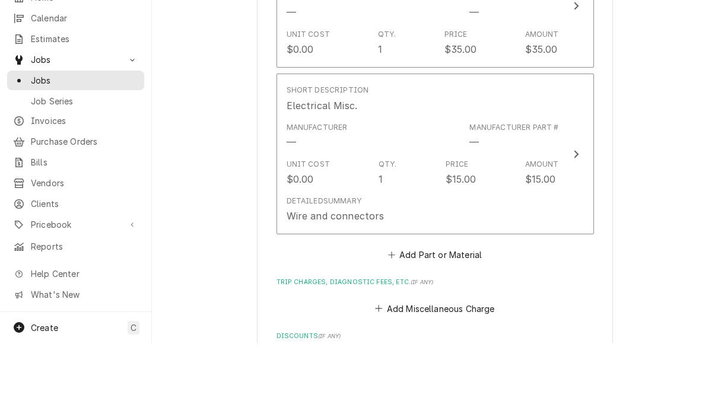
scroll to position [1524, 0]
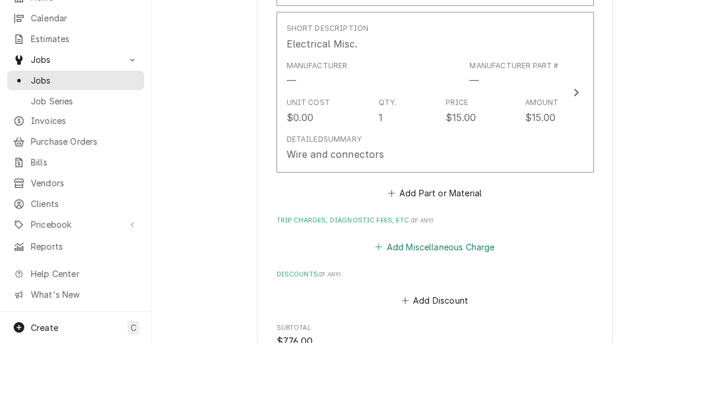
click at [488, 310] on button "Add Miscellaneous Charge" at bounding box center [434, 318] width 123 height 17
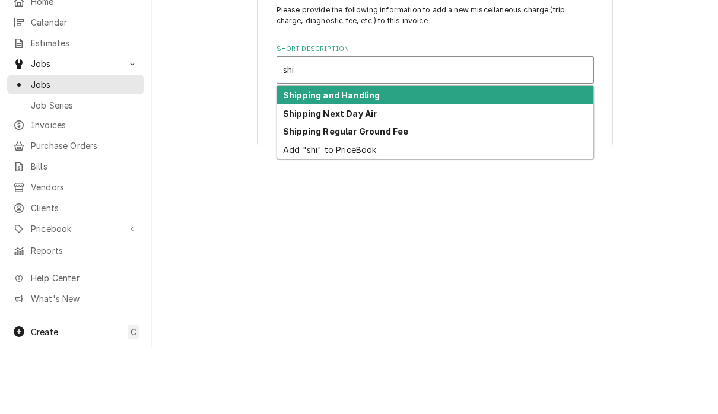
click at [356, 157] on strong "Shipping and Handling" at bounding box center [331, 162] width 97 height 10
type input "shi"
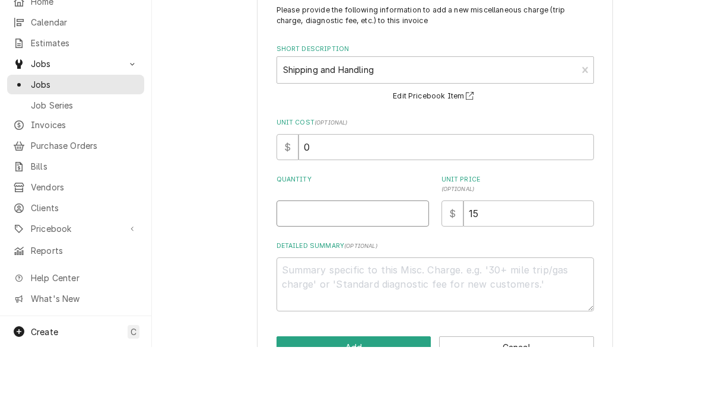
click at [384, 268] on input "Quantity" at bounding box center [352, 281] width 152 height 26
type textarea "x"
type input "1"
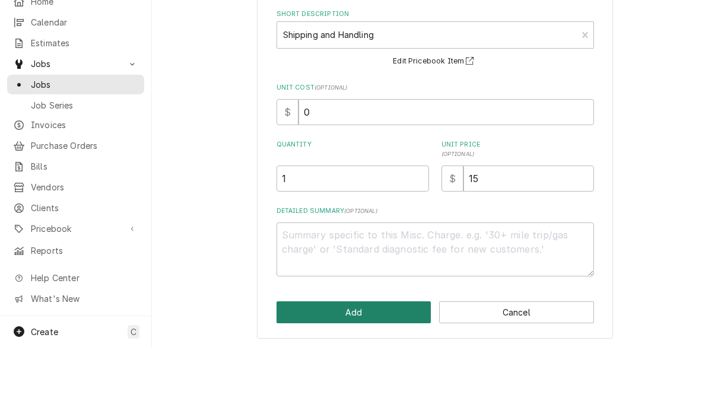
click at [370, 368] on button "Add" at bounding box center [353, 379] width 155 height 22
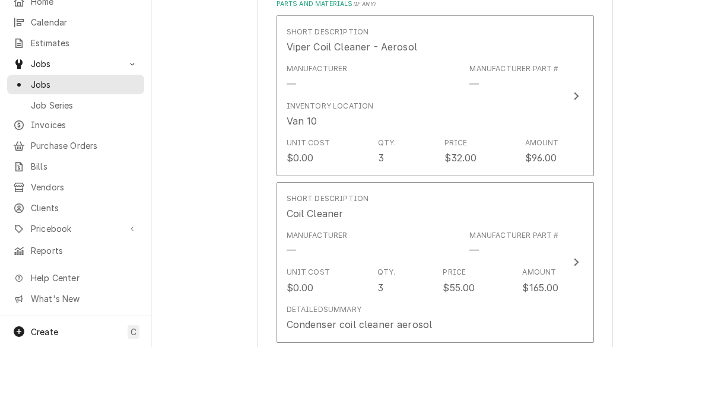
scroll to position [1063, 0]
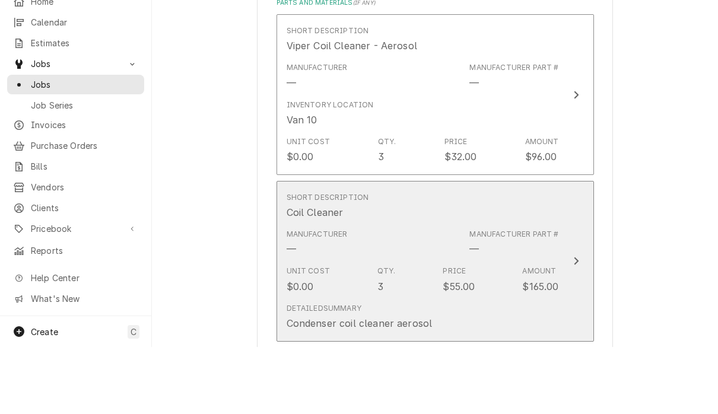
click at [576, 324] on icon "Update Line Item" at bounding box center [576, 328] width 5 height 8
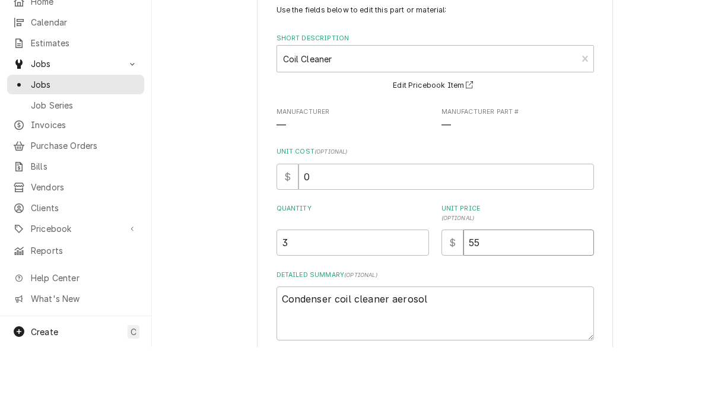
click at [509, 297] on input "55" at bounding box center [528, 310] width 130 height 26
type textarea "x"
type input "5"
type textarea "x"
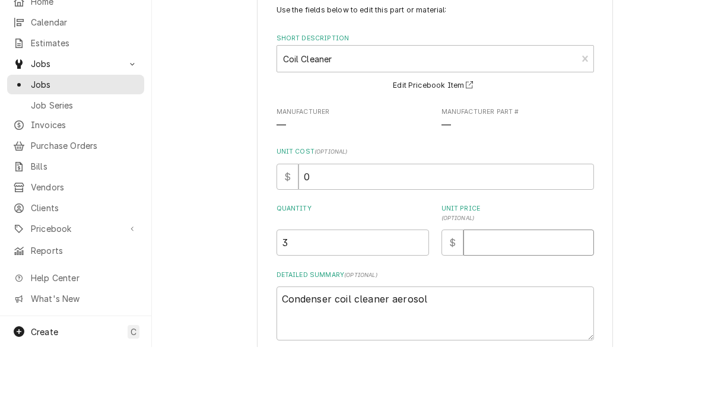
type input "3"
type textarea "x"
type input "32"
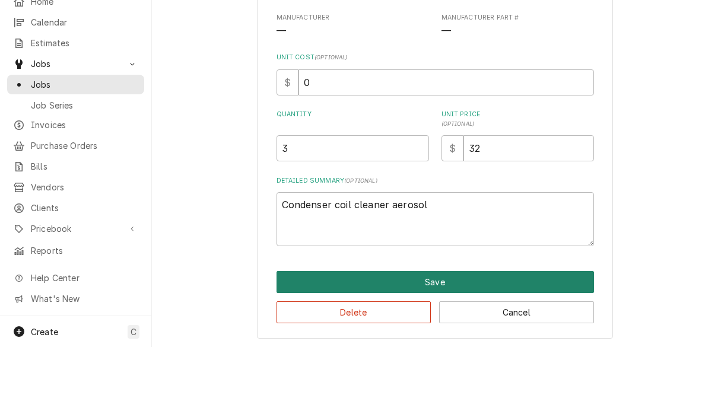
click at [564, 338] on button "Save" at bounding box center [434, 349] width 317 height 22
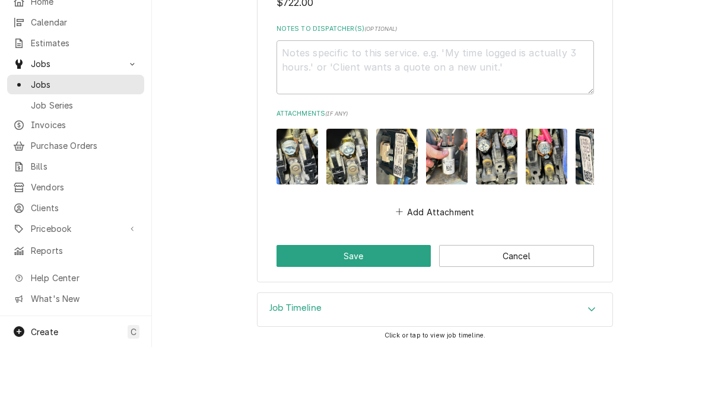
scroll to position [1959, 0]
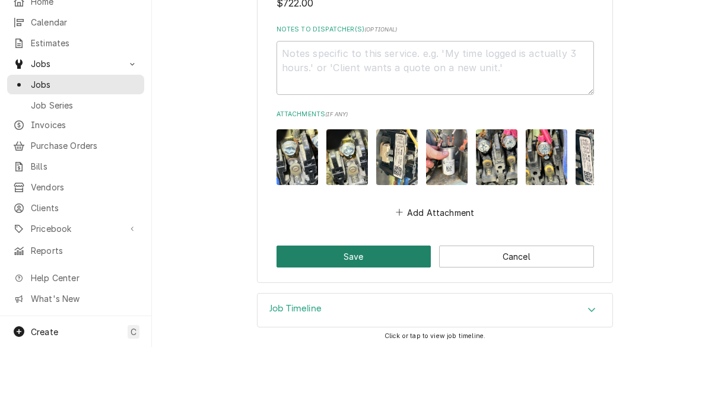
click at [385, 313] on button "Save" at bounding box center [353, 324] width 155 height 22
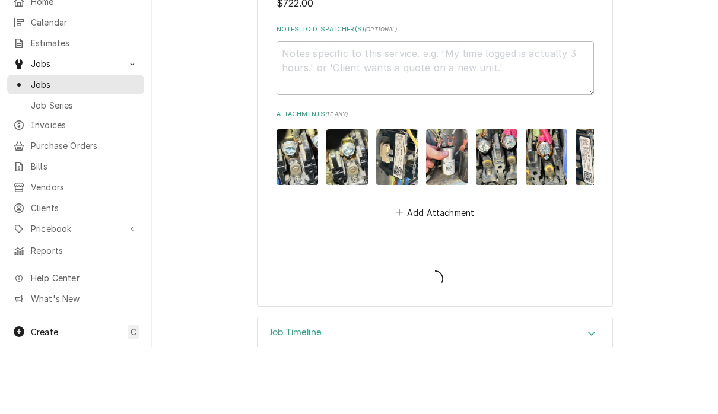
type textarea "x"
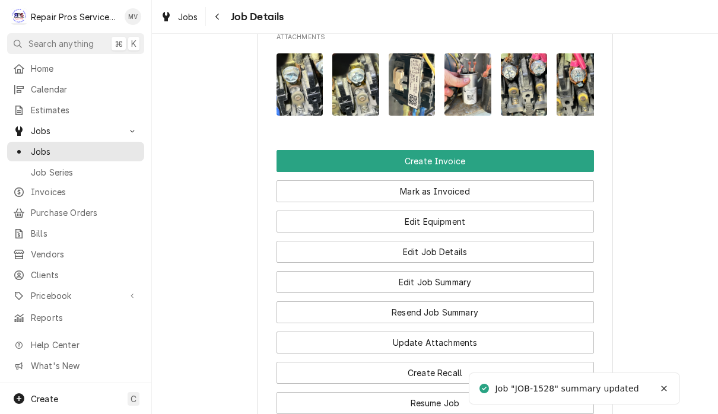
scroll to position [803, 0]
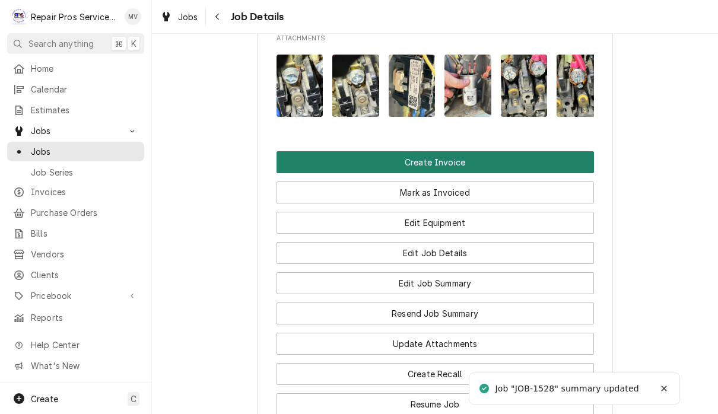
click at [498, 159] on button "Create Invoice" at bounding box center [434, 162] width 317 height 22
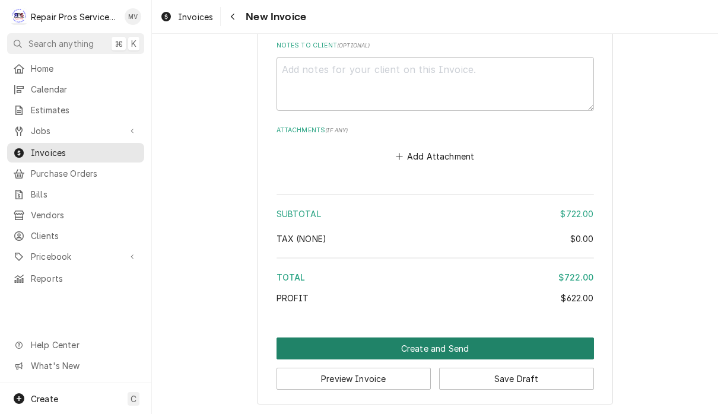
click at [492, 342] on button "Create and Send" at bounding box center [434, 348] width 317 height 22
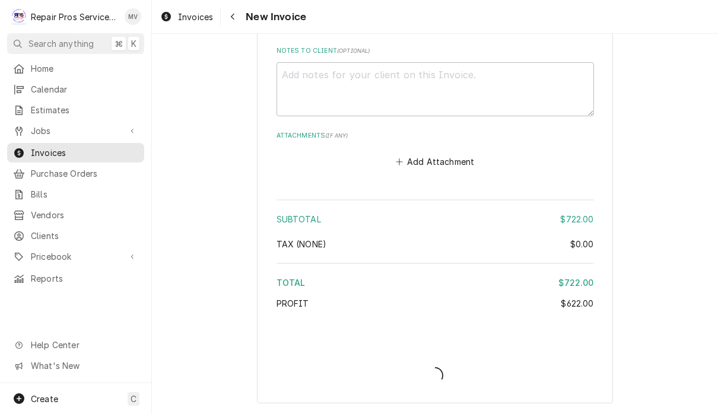
scroll to position [2775, 0]
type textarea "x"
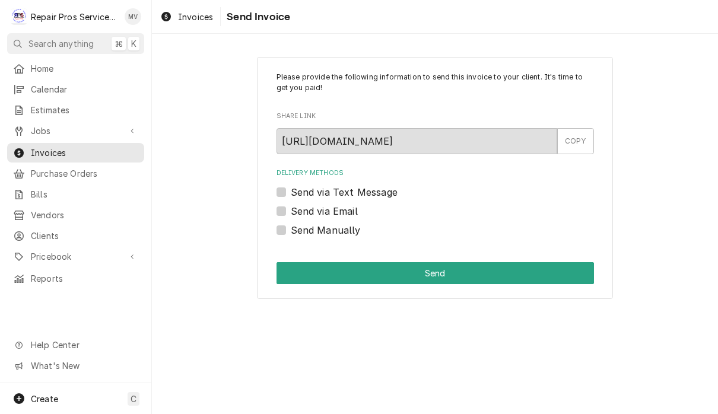
click at [350, 228] on label "Send Manually" at bounding box center [326, 230] width 70 height 14
click at [350, 228] on input "Send Manually" at bounding box center [449, 236] width 317 height 26
checkbox input "true"
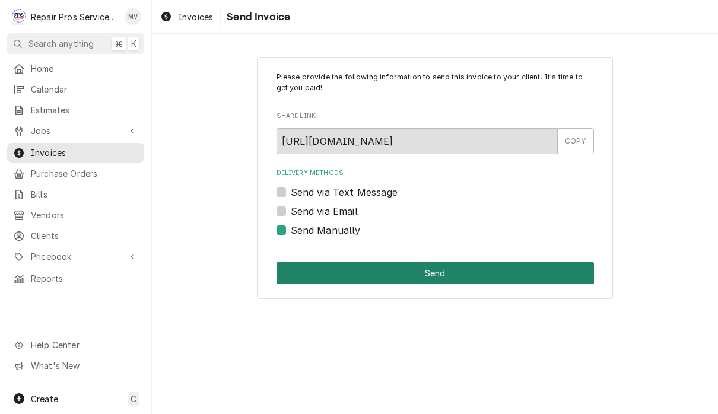
click at [491, 271] on button "Send" at bounding box center [434, 273] width 317 height 22
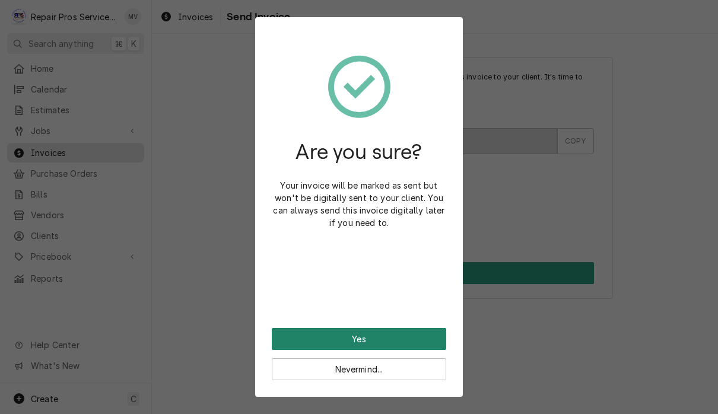
click at [409, 339] on button "Yes" at bounding box center [359, 339] width 174 height 22
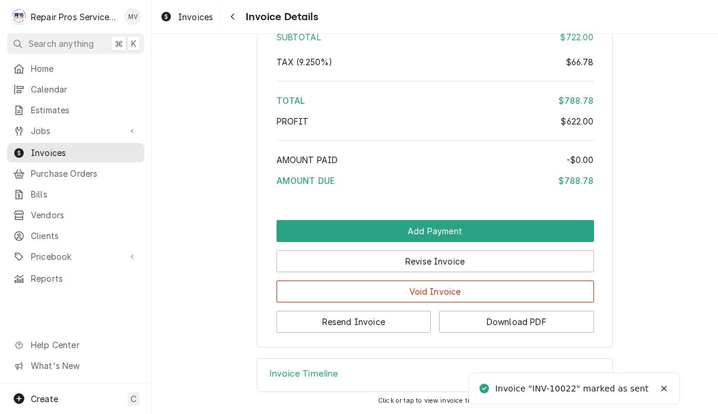
scroll to position [2652, 0]
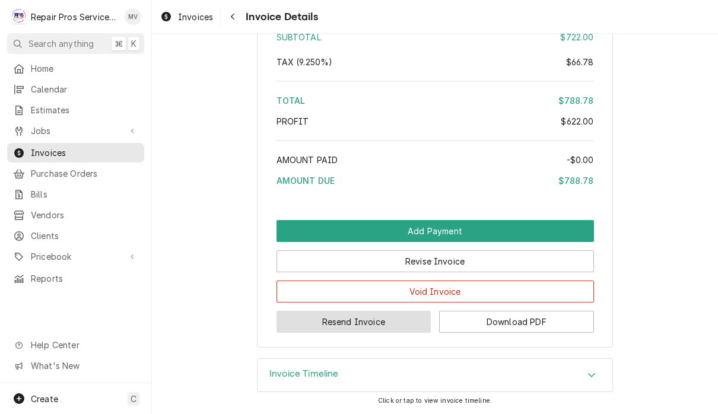
click at [391, 322] on button "Resend Invoice" at bounding box center [353, 322] width 155 height 22
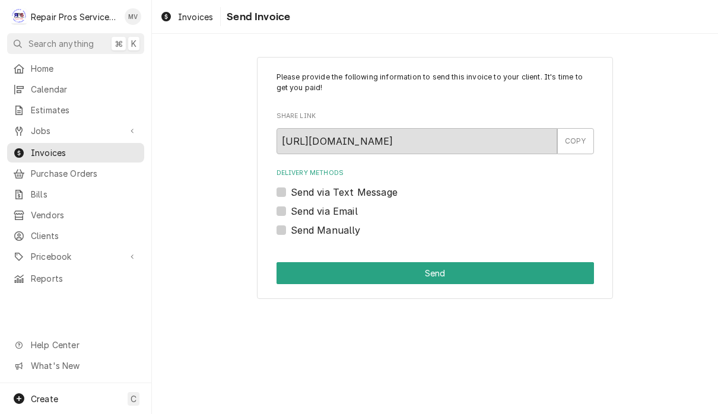
click at [345, 208] on label "Send via Email" at bounding box center [324, 211] width 67 height 14
click at [345, 208] on input "Send via Email" at bounding box center [449, 217] width 317 height 26
checkbox input "true"
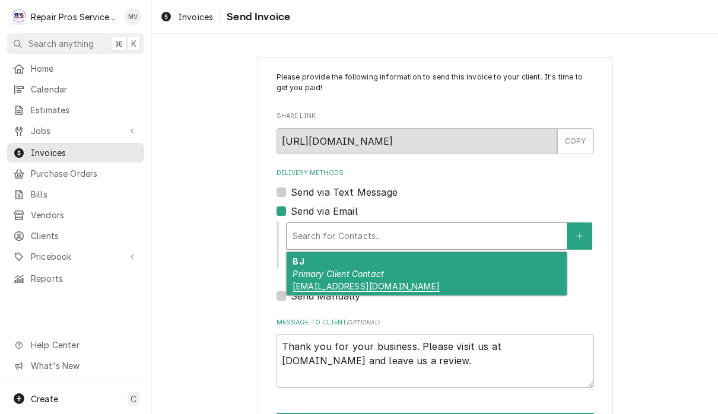
click at [453, 277] on div "BJ Primary Client Contact tremonttavern@yahoo.com" at bounding box center [426, 273] width 280 height 43
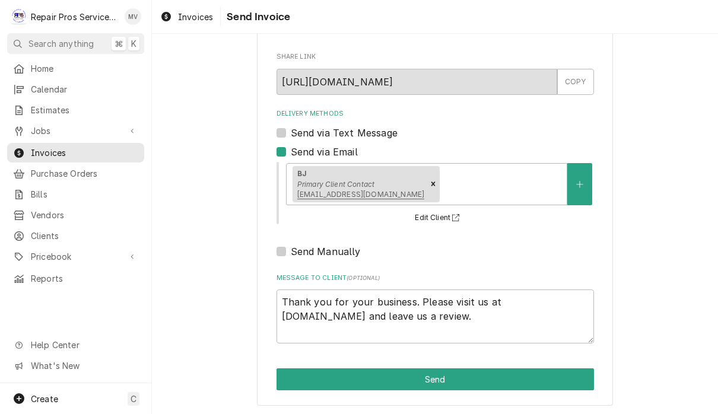
scroll to position [59, 0]
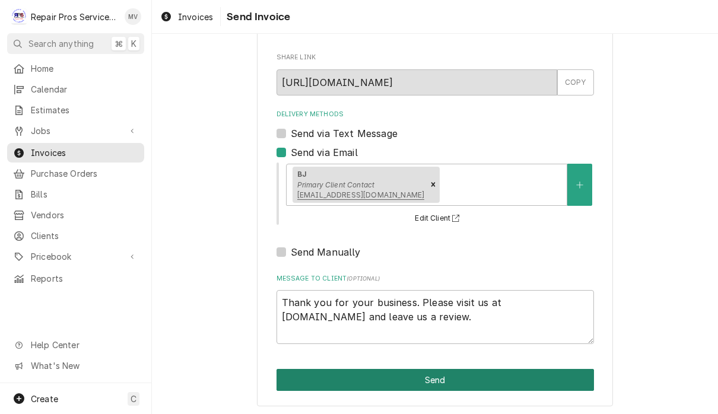
click at [492, 378] on button "Send" at bounding box center [434, 380] width 317 height 22
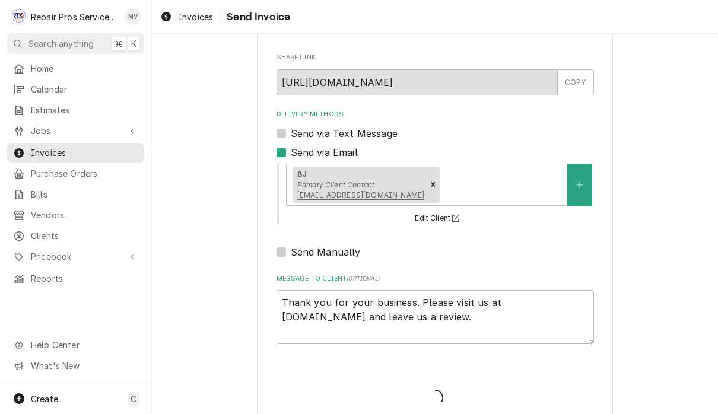
type textarea "x"
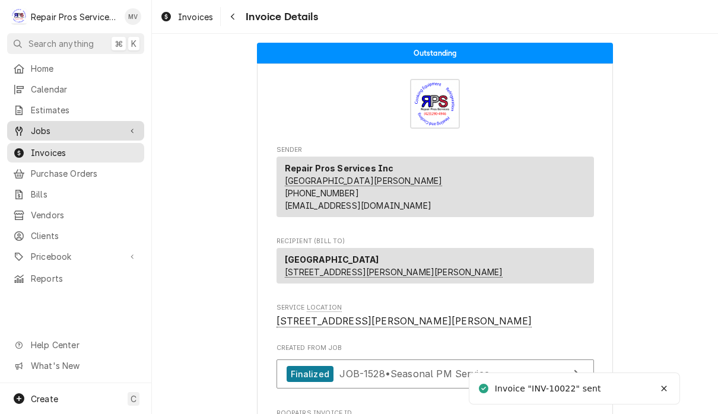
click at [33, 129] on span "Jobs" at bounding box center [76, 131] width 90 height 12
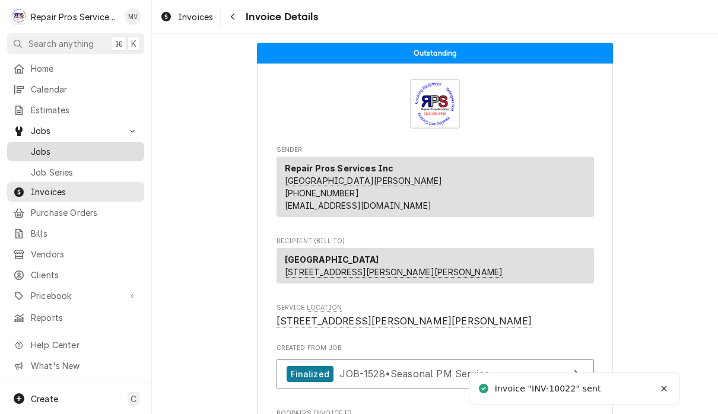
click at [42, 152] on span "Jobs" at bounding box center [84, 151] width 107 height 12
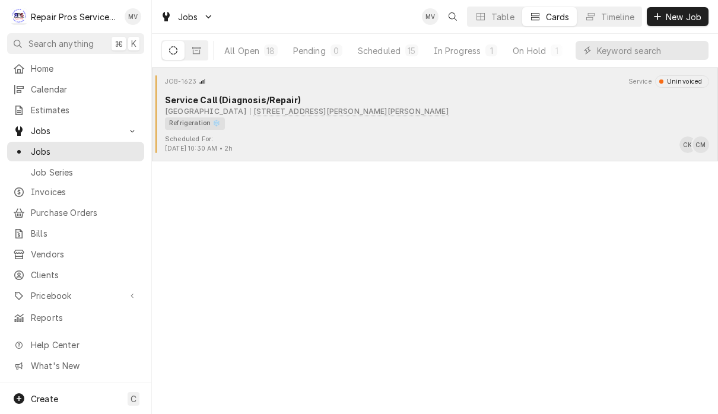
click at [539, 117] on div "Refrigeration ❄️" at bounding box center [433, 123] width 536 height 12
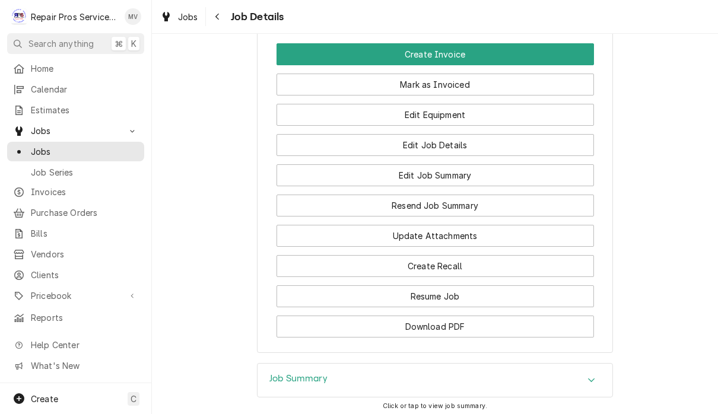
scroll to position [824, 0]
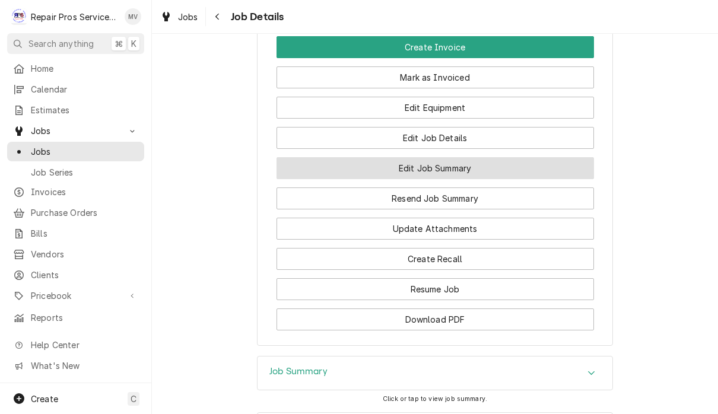
click at [485, 169] on button "Edit Job Summary" at bounding box center [434, 168] width 317 height 22
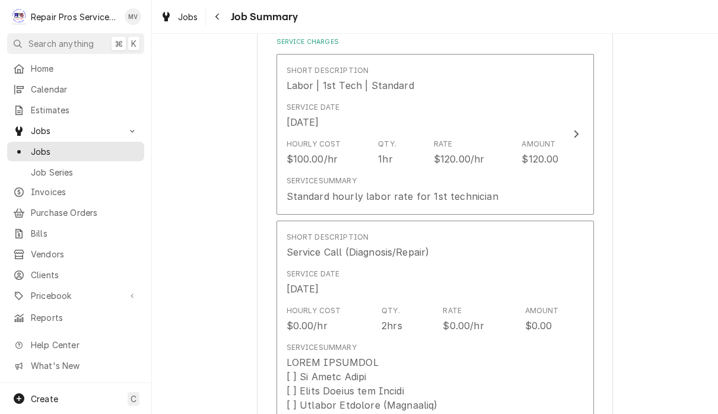
scroll to position [286, 0]
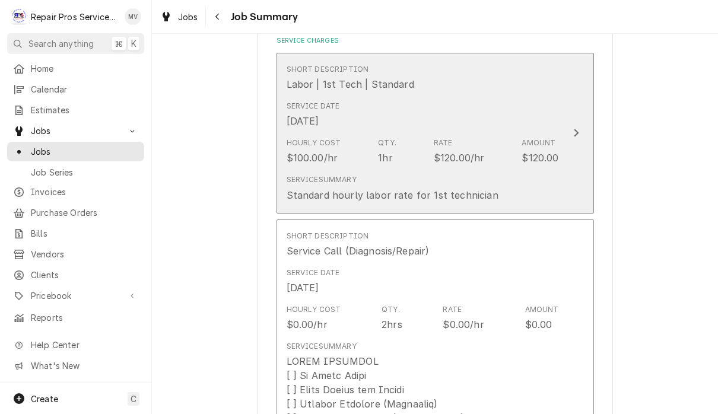
click at [573, 128] on icon "Update Line Item" at bounding box center [576, 132] width 6 height 9
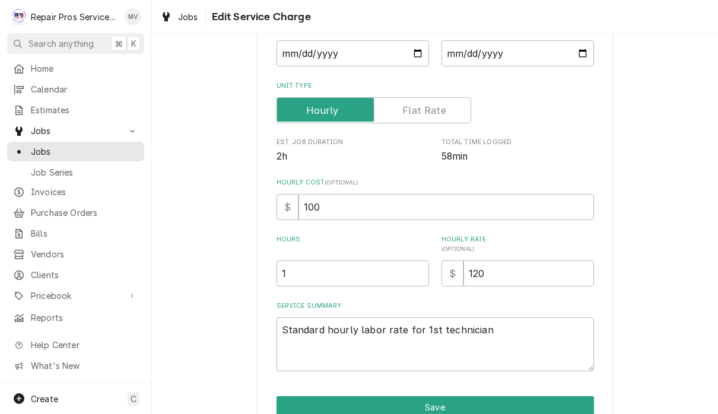
scroll to position [154, 0]
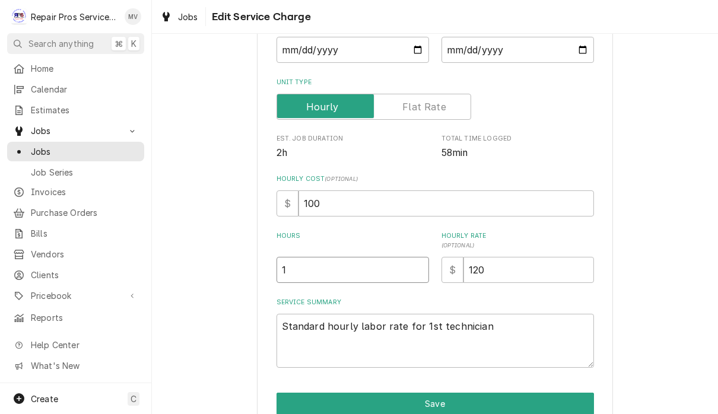
click at [321, 269] on input "1" at bounding box center [352, 270] width 152 height 26
type textarea "x"
type input "1.5"
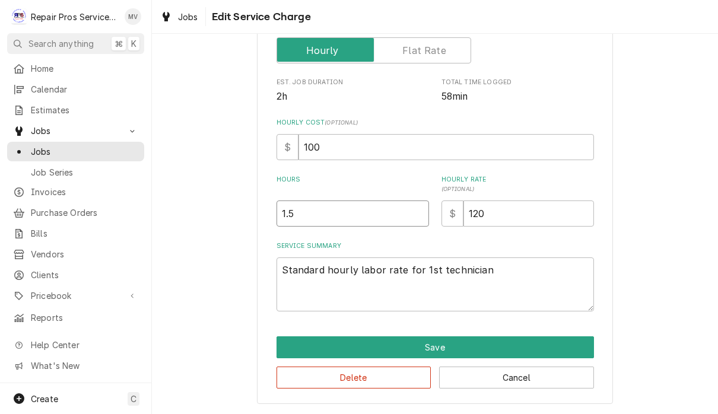
scroll to position [209, 0]
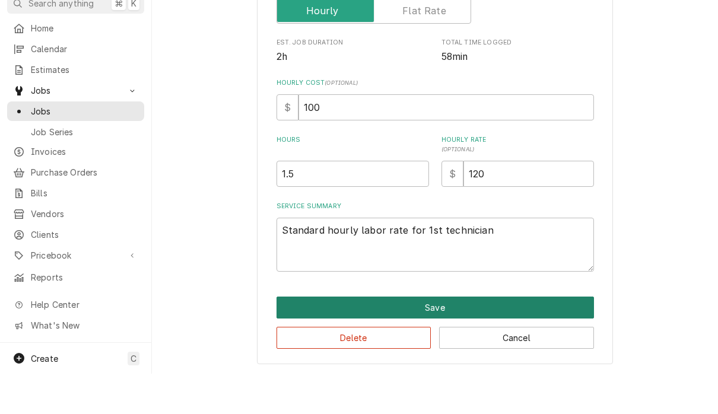
click at [470, 337] on button "Save" at bounding box center [434, 348] width 317 height 22
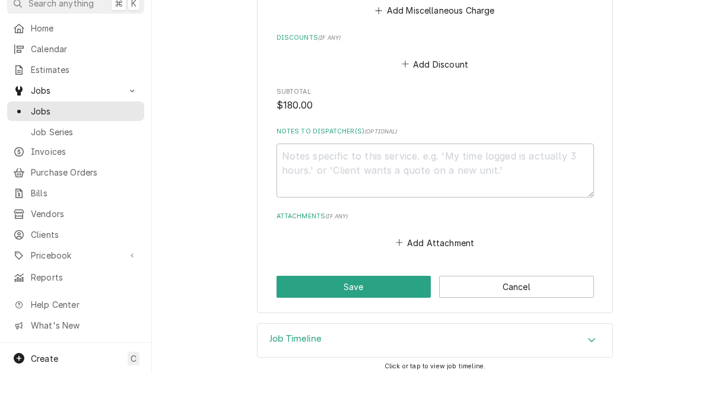
scroll to position [1184, 0]
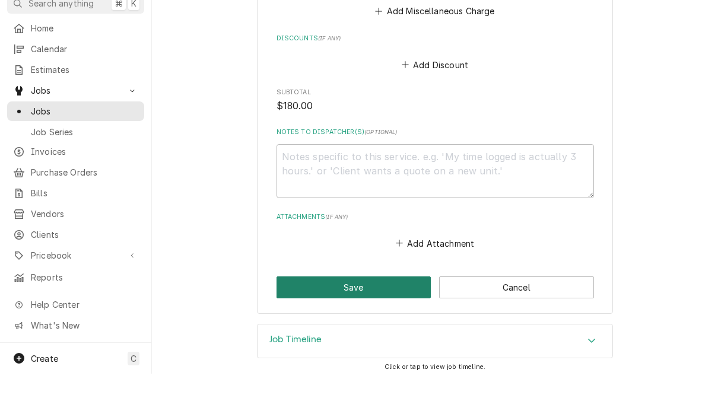
click at [380, 317] on button "Save" at bounding box center [353, 328] width 155 height 22
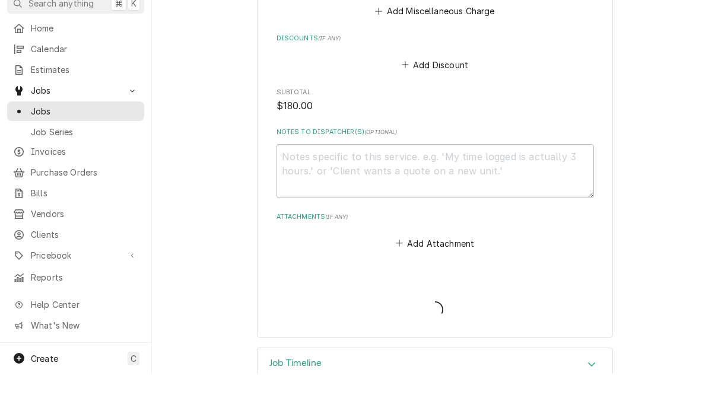
type textarea "x"
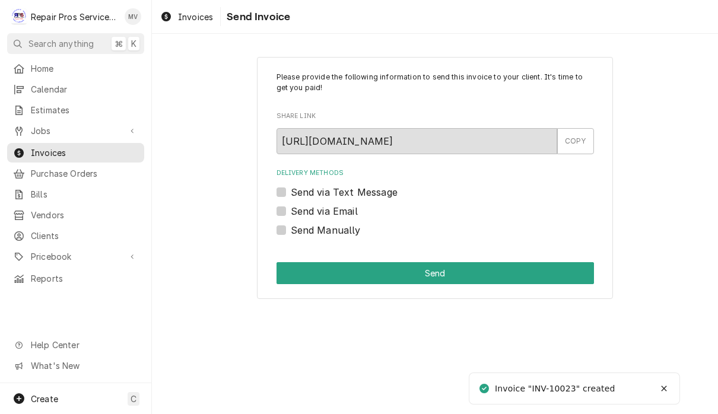
click at [346, 230] on label "Send Manually" at bounding box center [326, 230] width 70 height 14
click at [346, 230] on input "Send Manually" at bounding box center [449, 236] width 317 height 26
checkbox input "true"
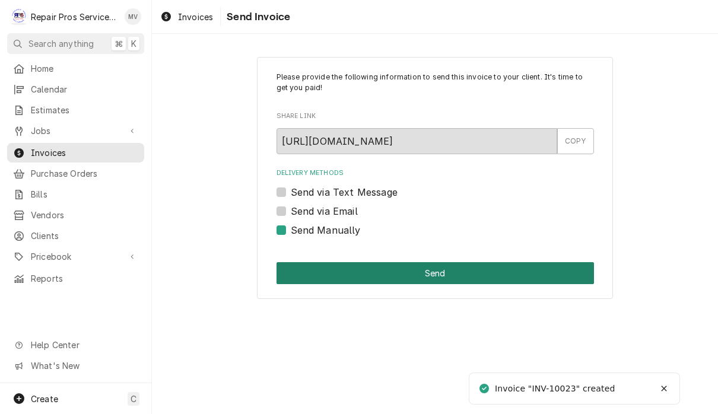
click at [455, 270] on button "Send" at bounding box center [434, 273] width 317 height 22
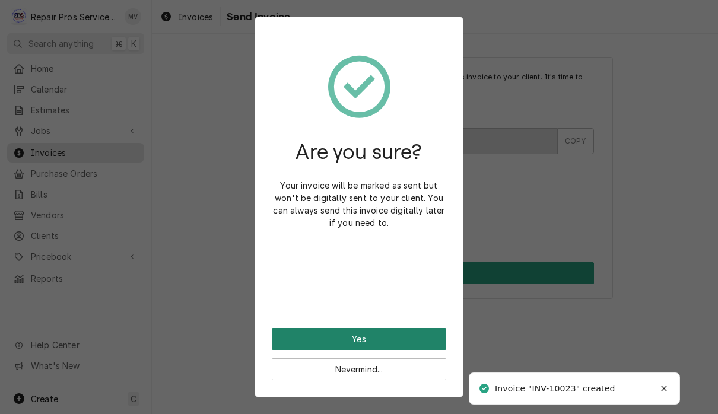
click at [418, 335] on button "Yes" at bounding box center [359, 339] width 174 height 22
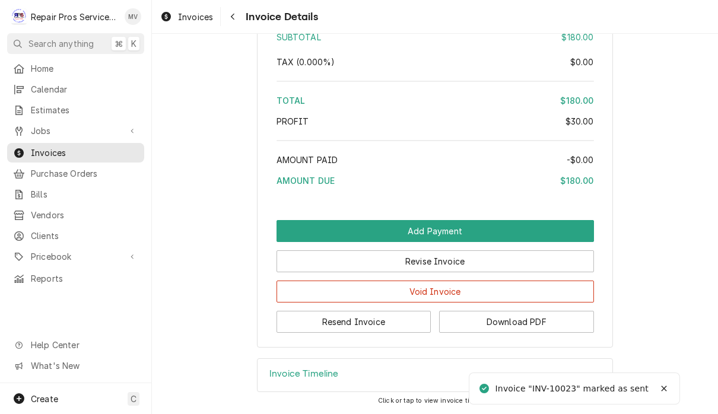
scroll to position [1864, 0]
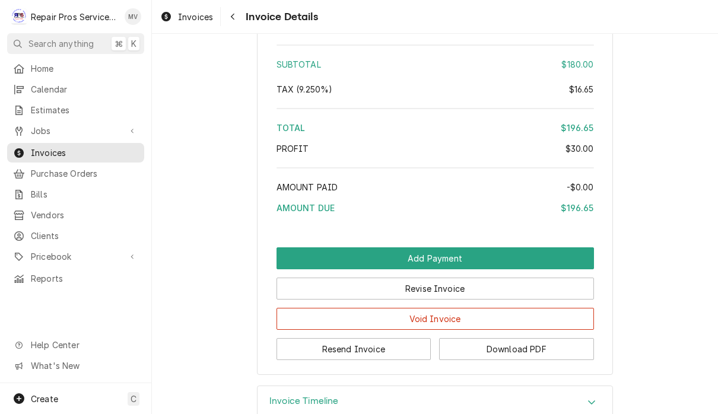
scroll to position [1818, 0]
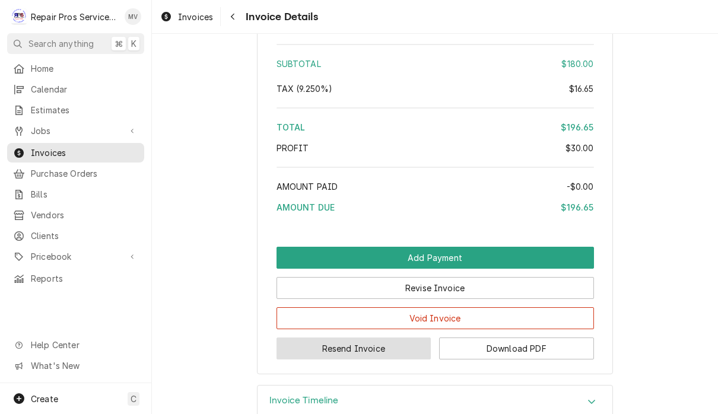
click at [405, 359] on button "Resend Invoice" at bounding box center [353, 348] width 155 height 22
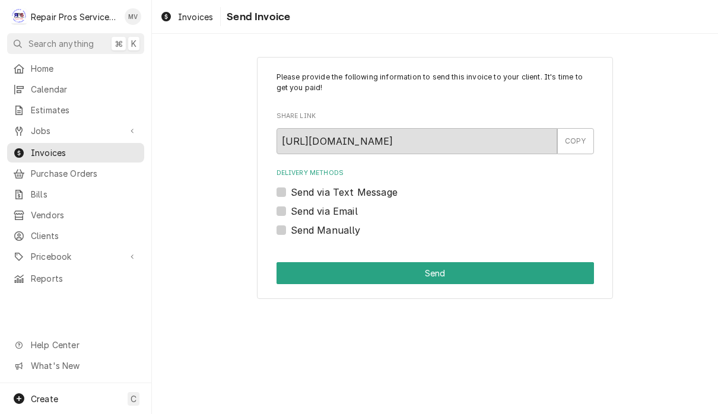
click at [339, 212] on label "Send via Email" at bounding box center [324, 211] width 67 height 14
click at [339, 212] on input "Send via Email" at bounding box center [449, 217] width 317 height 26
checkbox input "true"
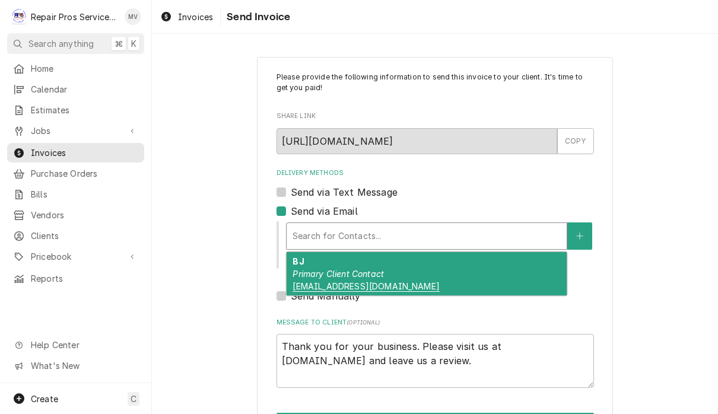
click at [440, 280] on div "BJ Primary Client Contact tremonttavern@yahoo.com" at bounding box center [426, 273] width 280 height 43
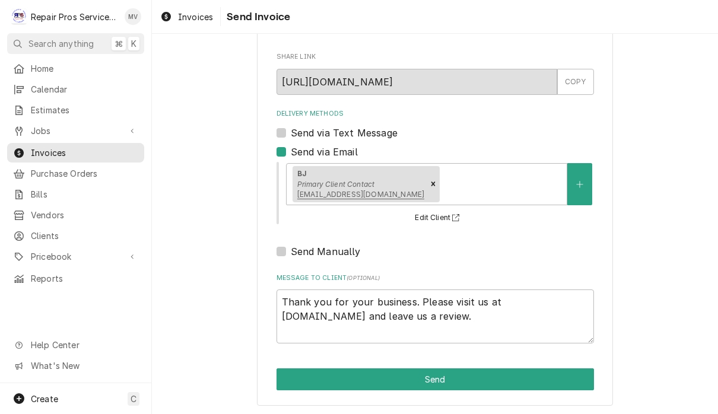
scroll to position [59, 0]
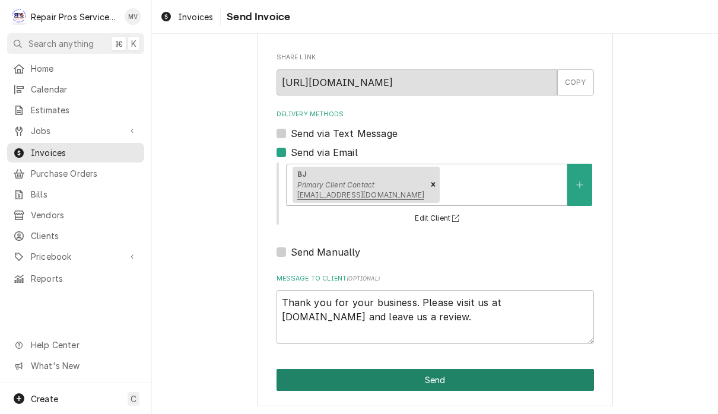
click at [482, 381] on button "Send" at bounding box center [434, 380] width 317 height 22
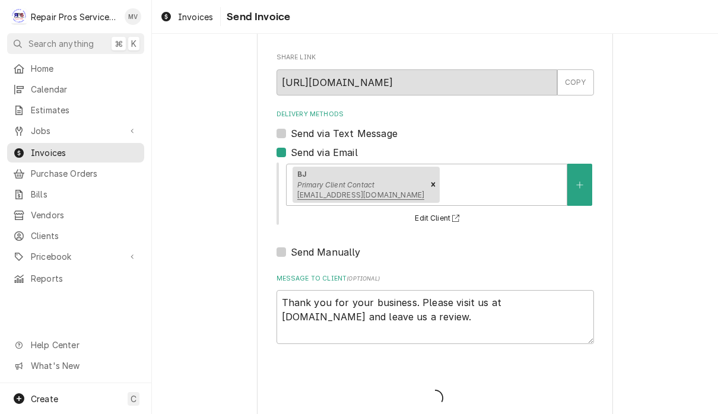
type textarea "x"
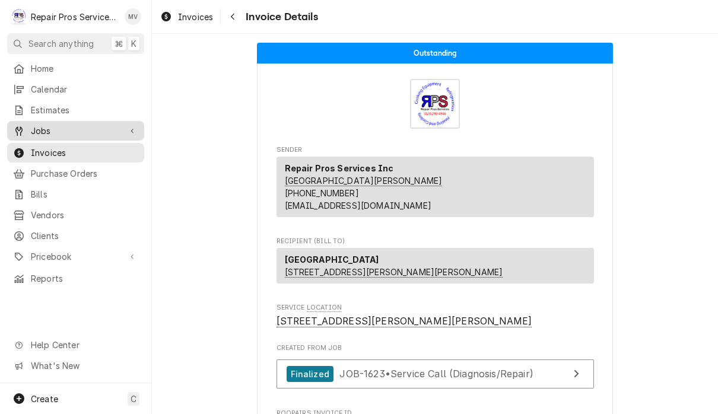
click at [78, 121] on link "Jobs" at bounding box center [75, 131] width 137 height 20
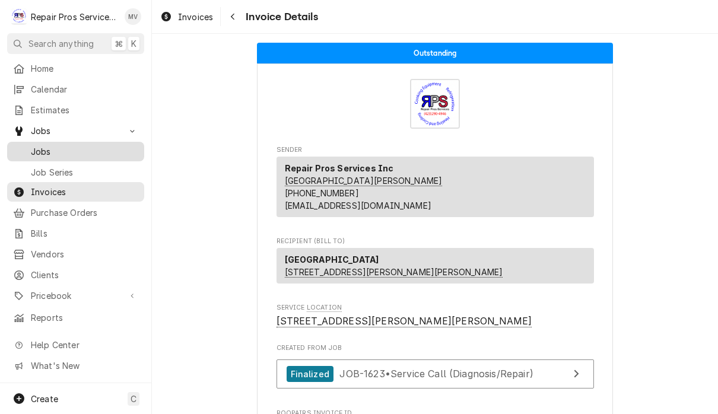
click at [95, 150] on span "Jobs" at bounding box center [84, 151] width 107 height 12
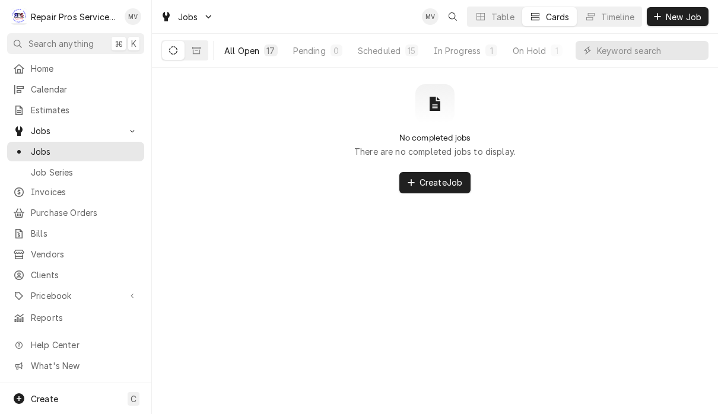
click at [250, 53] on div "All Open" at bounding box center [241, 50] width 35 height 12
